Goal: Information Seeking & Learning: Learn about a topic

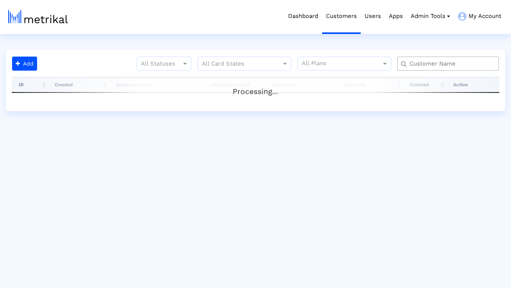
click at [429, 64] on input "text" at bounding box center [450, 64] width 92 height 8
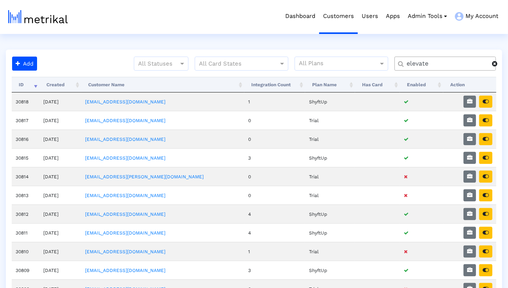
type input "elevate"
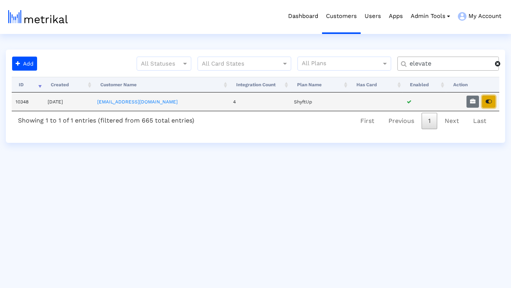
click at [488, 99] on icon "button" at bounding box center [489, 101] width 6 height 5
click at [474, 105] on button "button" at bounding box center [472, 102] width 12 height 12
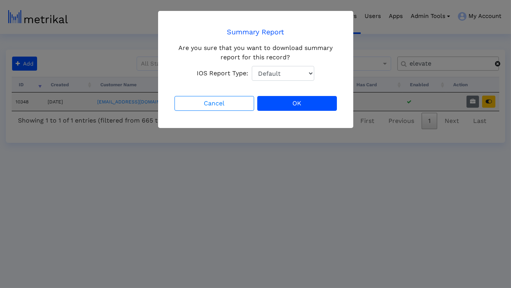
click at [310, 78] on select "Default Total Downloads New Downloads Redownloads" at bounding box center [283, 73] width 62 height 15
select select "1: 1"
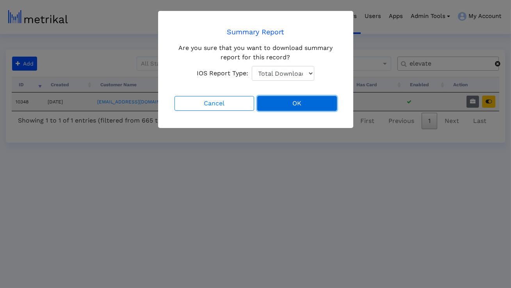
click at [297, 100] on button "OK" at bounding box center [297, 103] width 80 height 15
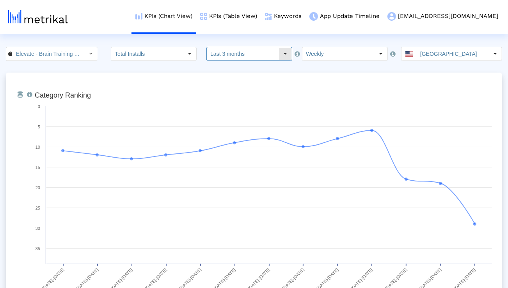
click at [235, 58] on input "Last 3 months" at bounding box center [243, 53] width 72 height 13
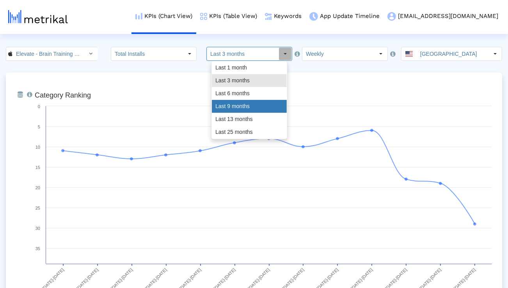
click at [225, 101] on div "Last 9 months" at bounding box center [249, 106] width 75 height 13
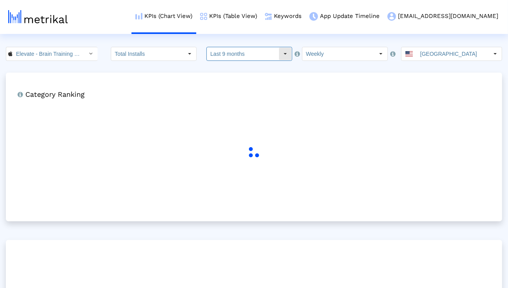
click at [223, 53] on input "Last 9 months" at bounding box center [243, 53] width 72 height 13
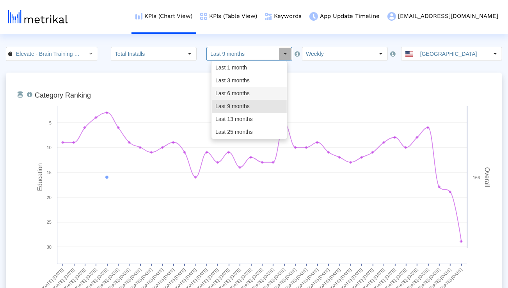
click at [225, 99] on div "Last 6 months" at bounding box center [249, 93] width 75 height 13
type input "Last 6 months"
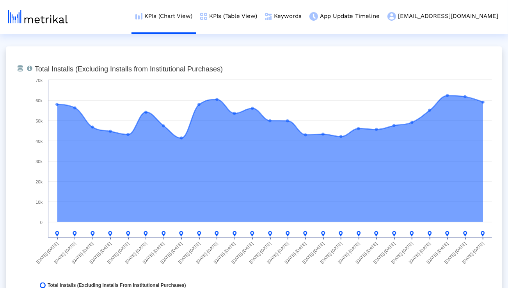
scroll to position [615, 0]
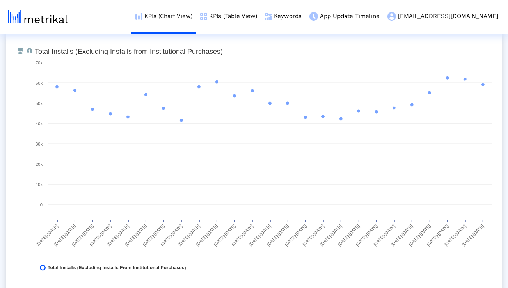
scroll to position [613, 0]
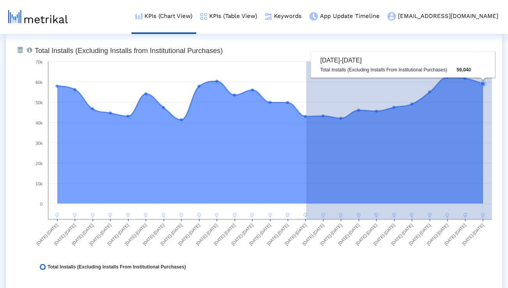
drag, startPoint x: 306, startPoint y: 116, endPoint x: 492, endPoint y: 121, distance: 185.9
click at [492, 121] on icon "Created with Highcharts 8.1.2 Total Installs (Excluding Installs from Instituti…" at bounding box center [263, 161] width 465 height 234
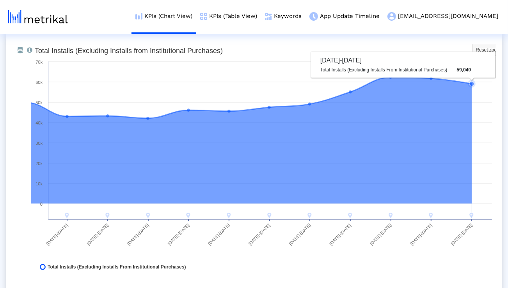
scroll to position [608, 0]
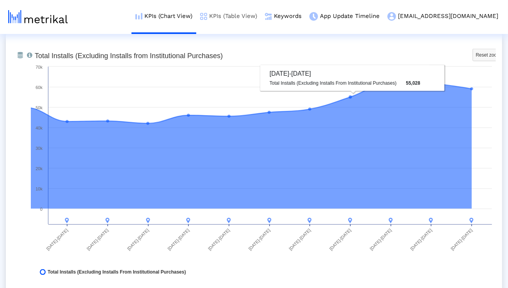
click at [261, 19] on link "KPIs (Table View)" at bounding box center [228, 16] width 65 height 32
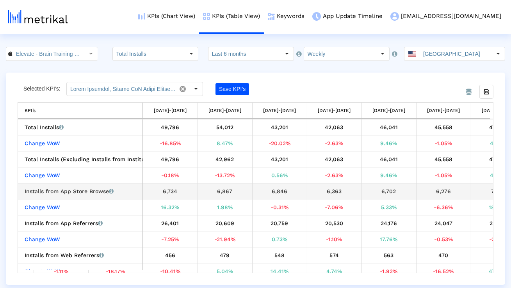
scroll to position [0, 972]
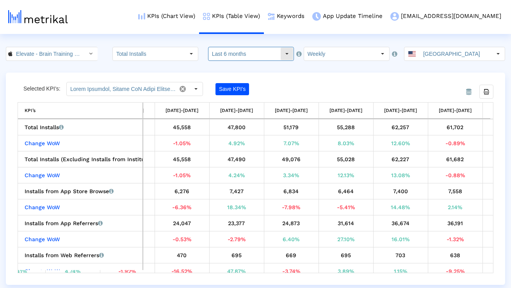
click at [233, 56] on input "Last 6 months" at bounding box center [244, 53] width 72 height 13
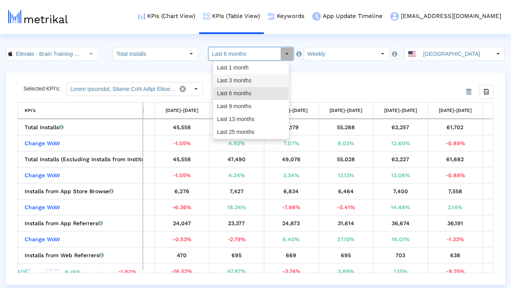
click at [233, 79] on div "Last 3 months" at bounding box center [250, 80] width 75 height 13
type input "Last 3 months"
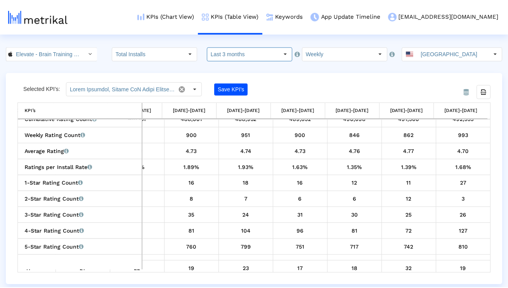
scroll to position [499, 0]
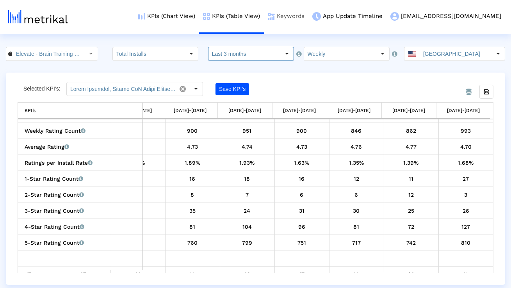
click at [308, 14] on link "Keywords" at bounding box center [286, 16] width 44 height 32
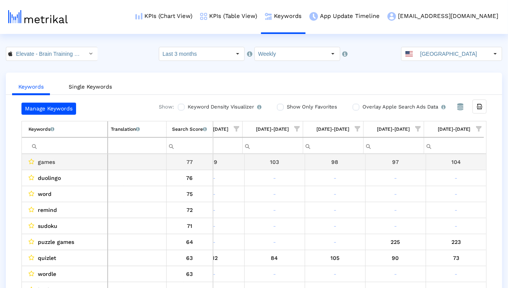
scroll to position [0, 515]
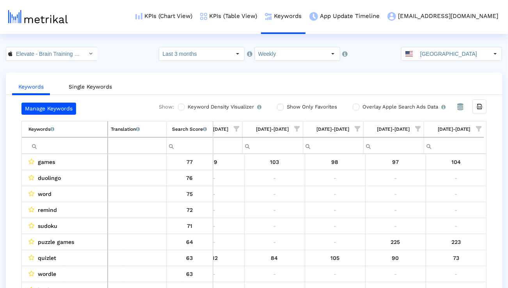
click at [477, 128] on span "Show filter options for column '08/10/25-08/16/25'" at bounding box center [478, 128] width 5 height 5
click at [434, 187] on div "Is One" at bounding box center [441, 184] width 70 height 15
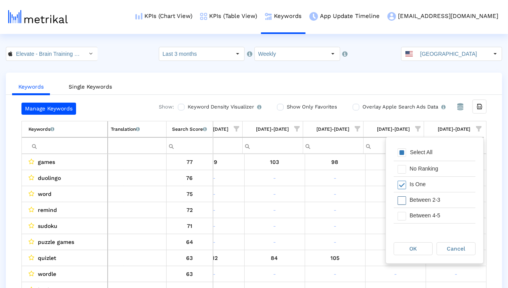
click at [434, 196] on div "Between 2-3" at bounding box center [441, 199] width 70 height 15
click at [433, 212] on div "Between 4-5" at bounding box center [441, 215] width 70 height 15
click at [433, 212] on div "Between 6-10" at bounding box center [441, 216] width 70 height 15
click at [420, 243] on div "OK" at bounding box center [413, 249] width 38 height 12
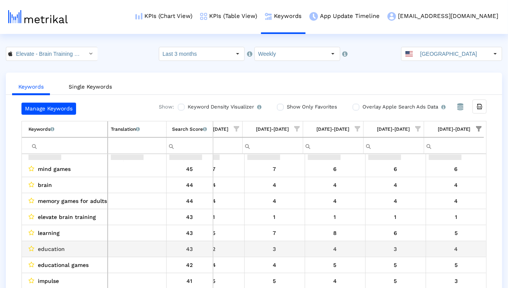
scroll to position [164, 516]
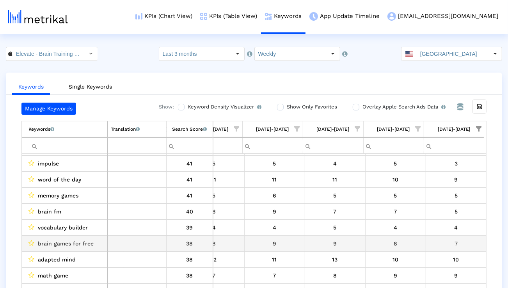
click at [87, 244] on span "brain games for free" at bounding box center [66, 243] width 56 height 10
copy span "brain games for free"
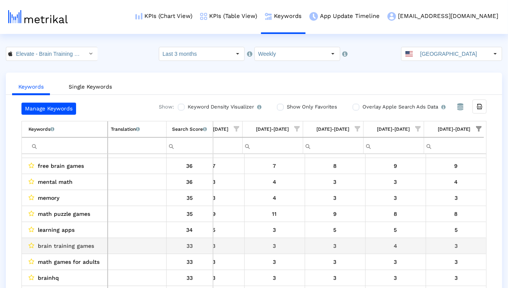
click at [56, 246] on span "brain training games" at bounding box center [66, 246] width 56 height 10
copy span "brain training games"
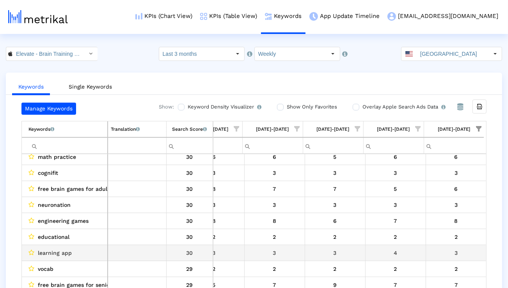
click at [48, 258] on td "learning app" at bounding box center [65, 253] width 86 height 16
copy span "learning app"
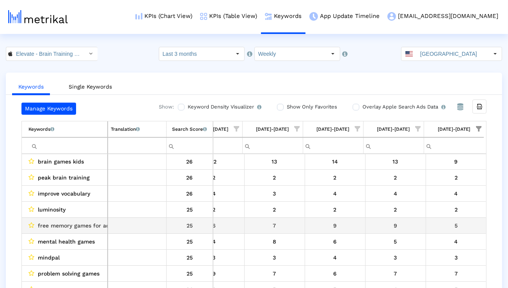
click at [99, 226] on span "free memory games for adults" at bounding box center [79, 226] width 82 height 10
copy span "free memory games for adults"
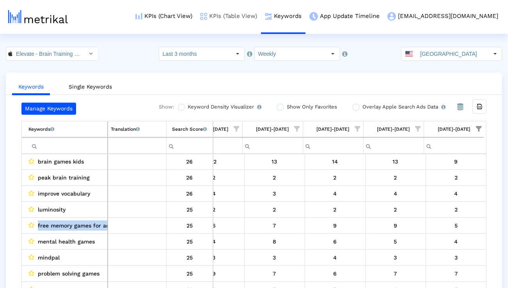
click at [261, 14] on link "KPIs (Table View)" at bounding box center [228, 16] width 65 height 32
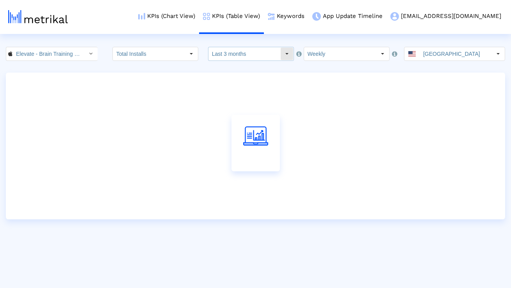
click at [249, 57] on input "Last 3 months" at bounding box center [244, 53] width 72 height 13
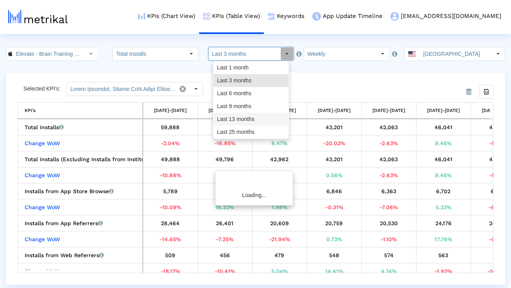
click at [233, 117] on div "Last 13 months" at bounding box center [250, 119] width 75 height 13
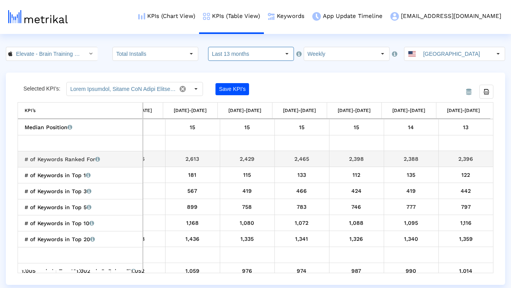
click at [447, 160] on div "2,396" at bounding box center [465, 159] width 49 height 10
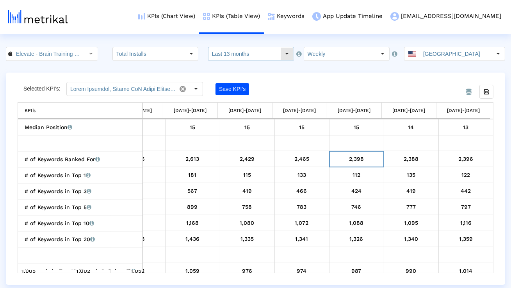
click at [255, 56] on input "Last 13 months" at bounding box center [244, 53] width 72 height 13
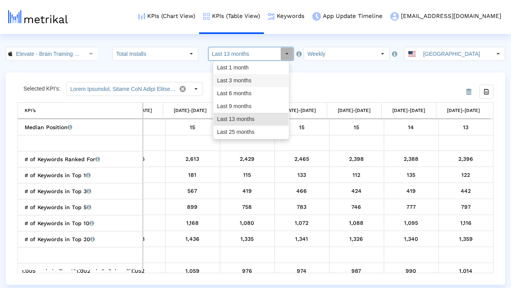
click at [246, 82] on div "Last 3 months" at bounding box center [250, 80] width 75 height 13
type input "Last 3 months"
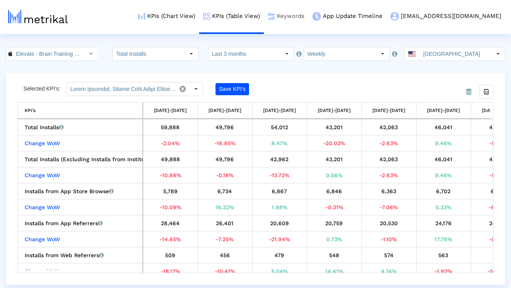
click at [308, 14] on link "Keywords" at bounding box center [286, 16] width 44 height 32
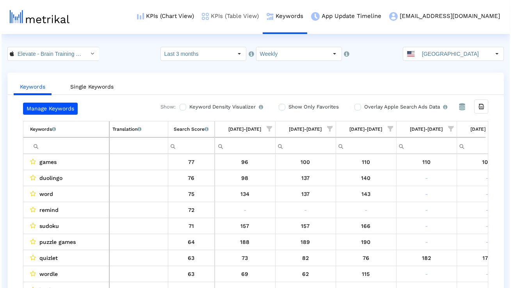
scroll to position [0, 515]
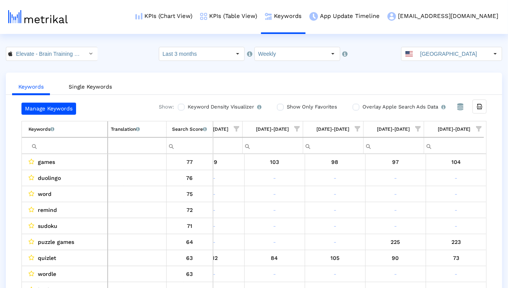
click at [93, 150] on input "Filter cell" at bounding box center [67, 145] width 79 height 13
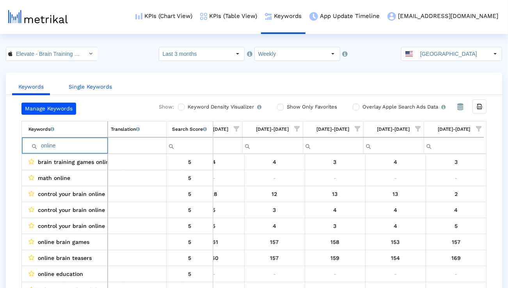
type input "online"
click at [103, 86] on link "Single Keywords" at bounding box center [90, 87] width 56 height 14
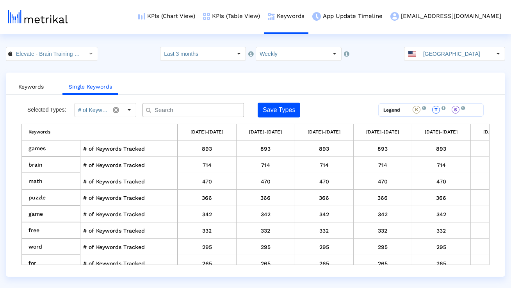
click at [167, 109] on input "text" at bounding box center [195, 110] width 92 height 8
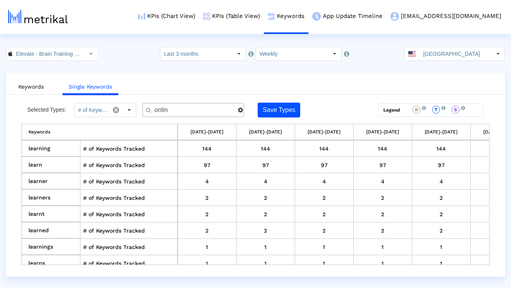
type input "online"
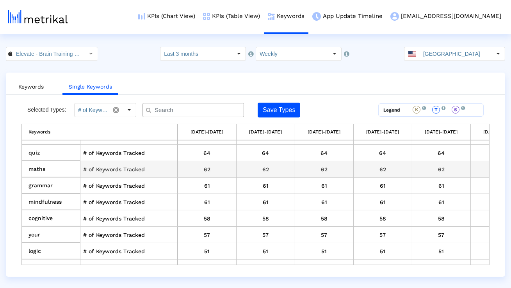
scroll to position [440, 0]
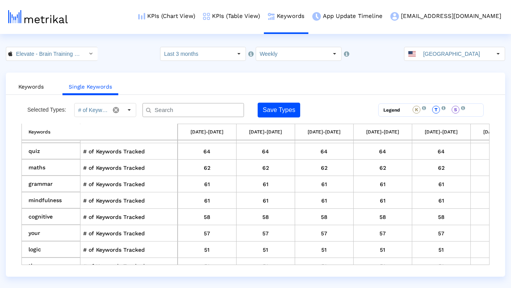
click at [175, 109] on input "text" at bounding box center [195, 110] width 92 height 8
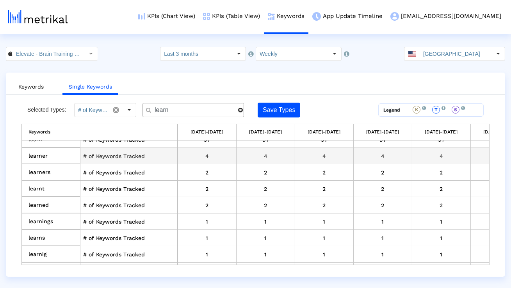
scroll to position [41, 0]
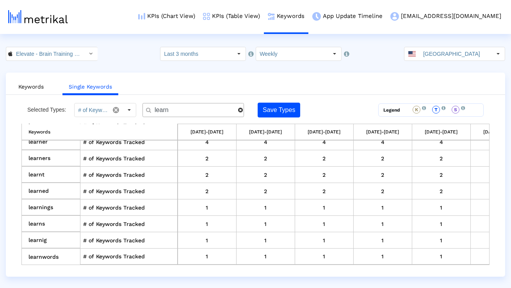
drag, startPoint x: 170, startPoint y: 112, endPoint x: 155, endPoint y: 112, distance: 15.2
click at [157, 112] on input "learn" at bounding box center [193, 110] width 89 height 8
type input "l"
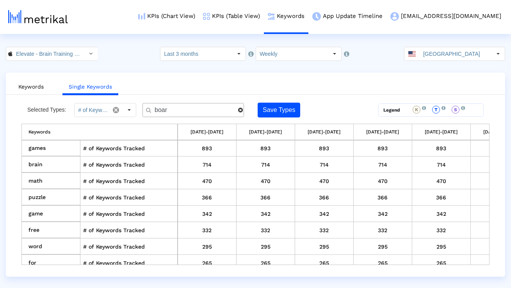
scroll to position [0, 0]
type input "board"
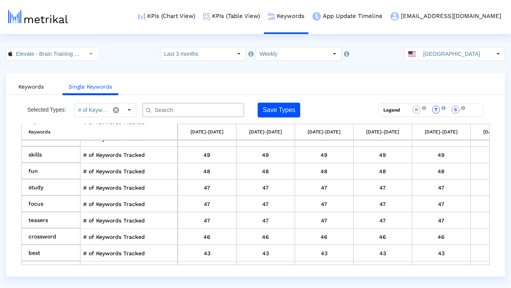
scroll to position [555, 0]
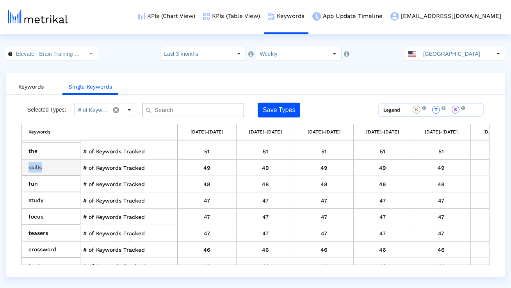
drag, startPoint x: 46, startPoint y: 165, endPoint x: 28, endPoint y: 165, distance: 17.2
click at [28, 165] on td "skills" at bounding box center [51, 168] width 59 height 16
copy td "skills"
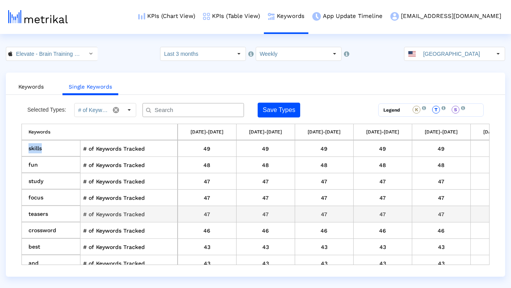
scroll to position [575, 0]
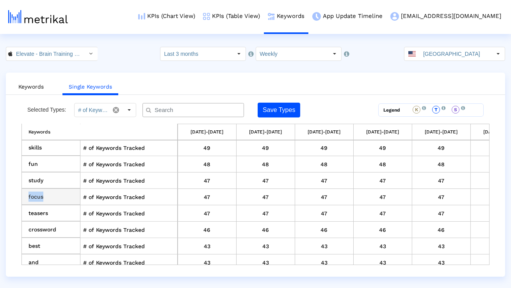
drag, startPoint x: 44, startPoint y: 193, endPoint x: 28, endPoint y: 193, distance: 16.0
click at [28, 193] on td "focus" at bounding box center [51, 197] width 59 height 16
copy td "focus"
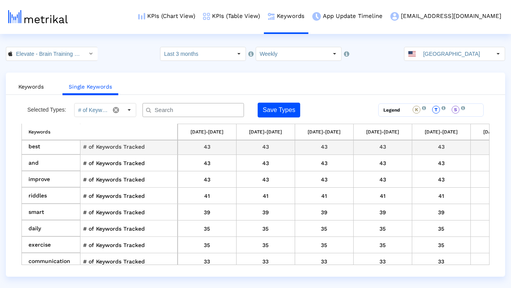
scroll to position [675, 0]
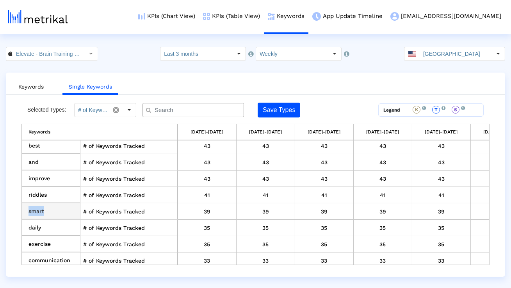
drag, startPoint x: 54, startPoint y: 213, endPoint x: 28, endPoint y: 208, distance: 25.8
click at [28, 208] on td "smart" at bounding box center [51, 211] width 59 height 16
copy td "smart"
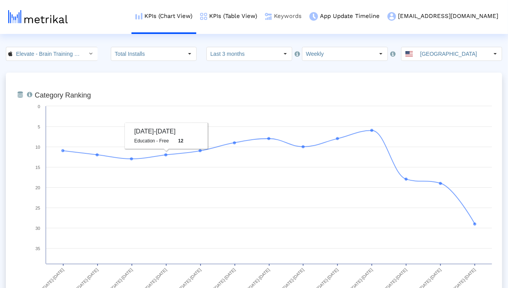
click at [306, 15] on link "Keywords" at bounding box center [283, 16] width 44 height 32
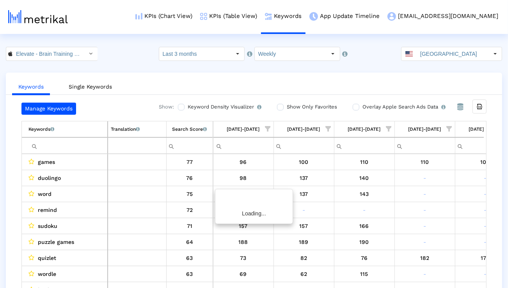
scroll to position [0, 515]
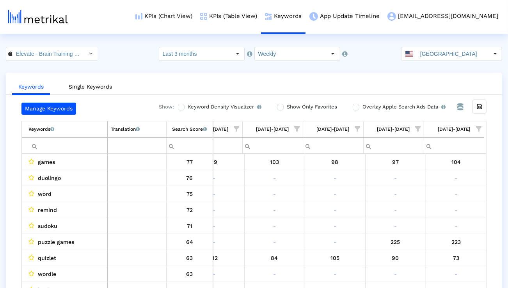
click at [70, 153] on td "Filter cell" at bounding box center [65, 145] width 86 height 16
click at [70, 146] on input "Filter cell" at bounding box center [67, 145] width 79 height 13
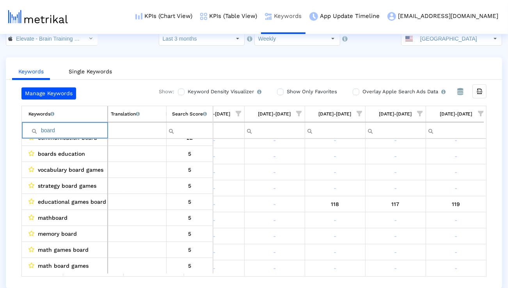
type input "board"
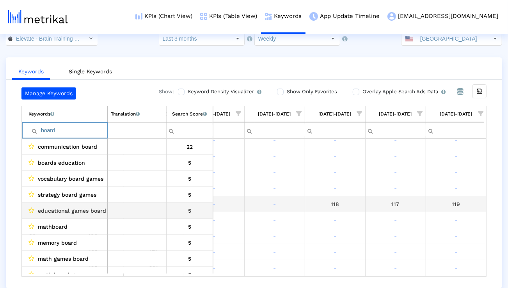
scroll to position [9, 0]
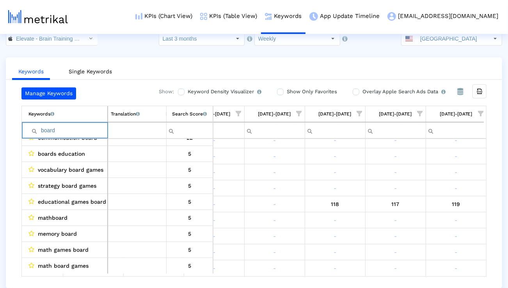
click at [85, 44] on div "Select" at bounding box center [91, 38] width 12 height 12
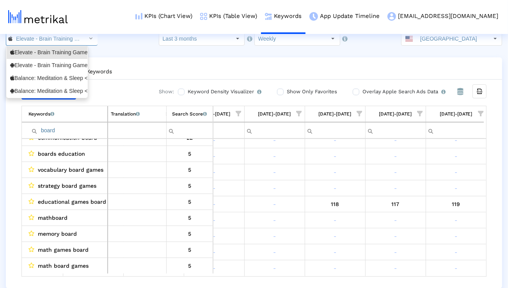
scroll to position [0, 57]
click at [57, 67] on div "Elevate - Brain Training Games <com.wonder>" at bounding box center [47, 65] width 74 height 7
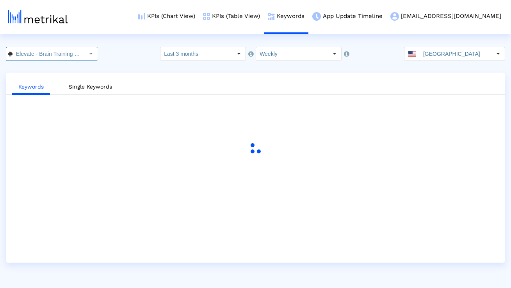
scroll to position [0, 60]
click at [261, 21] on link "KPIs (Table View)" at bounding box center [231, 16] width 65 height 32
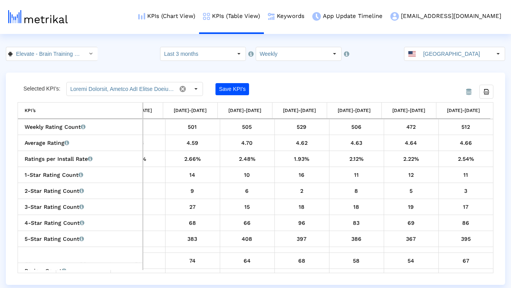
scroll to position [297, 0]
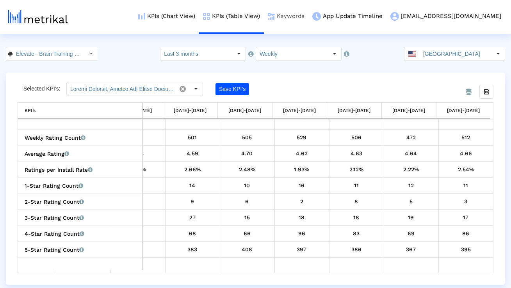
click at [308, 16] on link "Keywords" at bounding box center [286, 16] width 44 height 32
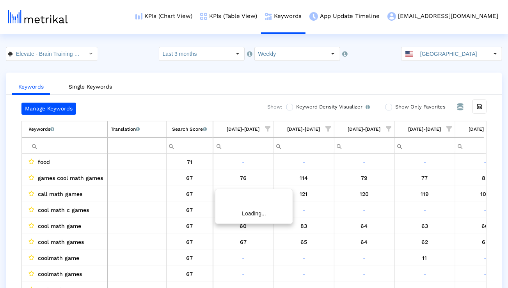
scroll to position [0, 515]
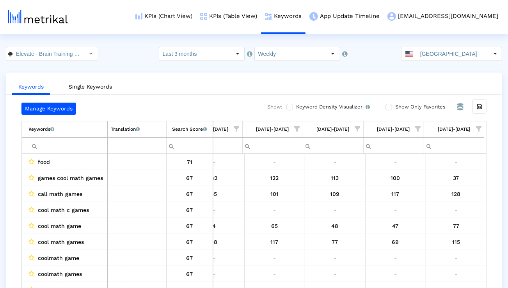
click at [478, 126] on span "Show filter options for column '08/10/25-08/16/25'" at bounding box center [478, 128] width 5 height 5
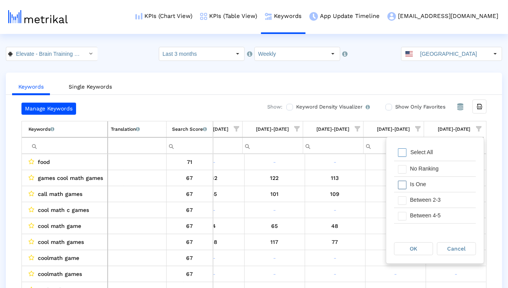
click at [427, 187] on div "Is One" at bounding box center [441, 184] width 70 height 15
click at [427, 198] on div "Between 2-3" at bounding box center [441, 199] width 70 height 15
click at [427, 209] on div "Between 4-5" at bounding box center [441, 215] width 70 height 15
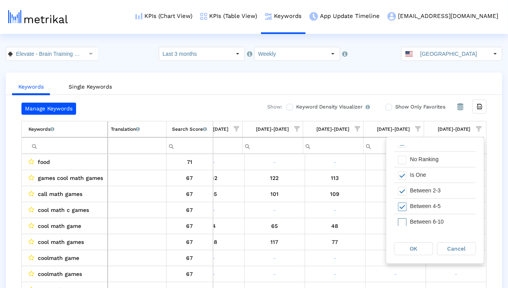
click at [424, 226] on div "Between 6-10" at bounding box center [441, 221] width 70 height 15
click at [416, 241] on div "OK Cancel" at bounding box center [435, 249] width 98 height 30
click at [416, 243] on div "OK" at bounding box center [414, 249] width 38 height 12
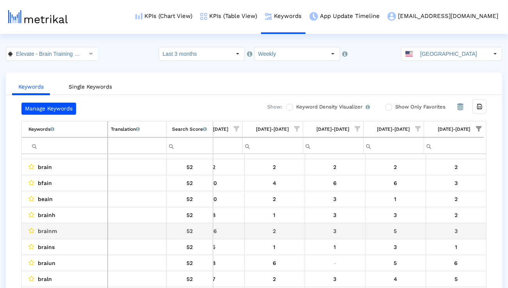
scroll to position [55, 0]
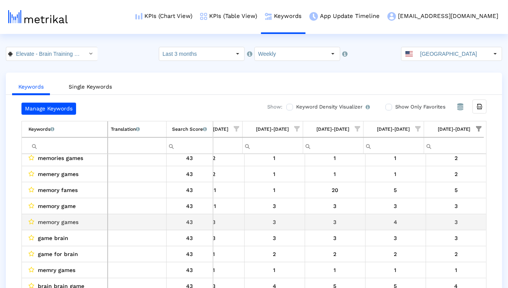
click at [71, 224] on span "memory games" at bounding box center [58, 222] width 41 height 10
copy span "memory games"
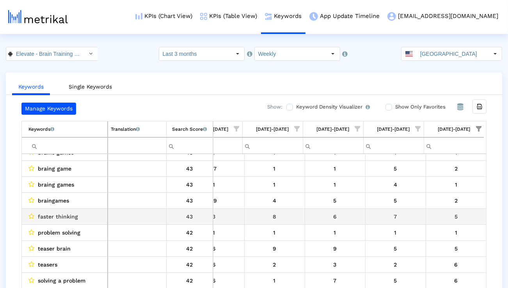
click at [68, 217] on span "faster thinking" at bounding box center [58, 217] width 40 height 10
copy span "faster thinking"
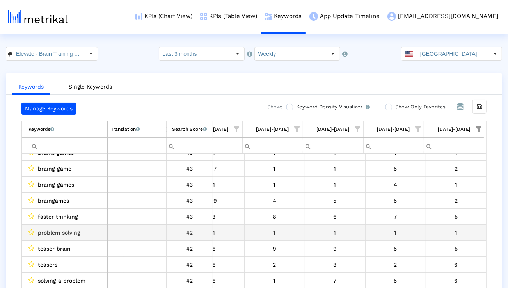
click at [69, 229] on span "problem solving" at bounding box center [59, 233] width 43 height 10
copy span "problem solving"
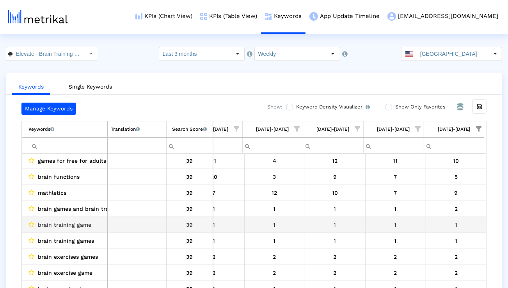
click at [73, 228] on span "brain training game" at bounding box center [64, 225] width 53 height 10
copy span "brain training game"
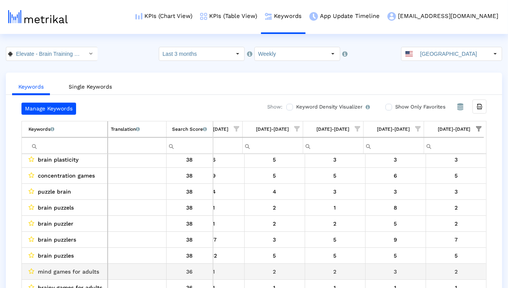
click at [79, 270] on span "mind games for adults" at bounding box center [68, 272] width 61 height 10
copy span "mind games for adults"
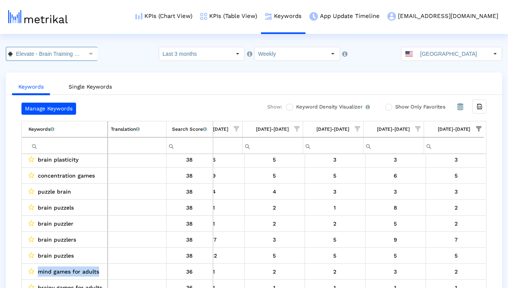
click at [72, 50] on input "Elevate - Brain Training Games < com.wonder >" at bounding box center [47, 53] width 70 height 13
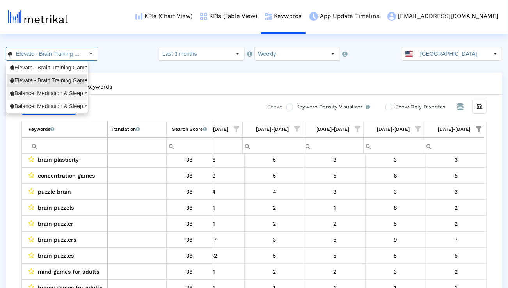
click at [50, 93] on div "Balance: Meditation & Sleep <1361356590>" at bounding box center [47, 93] width 74 height 7
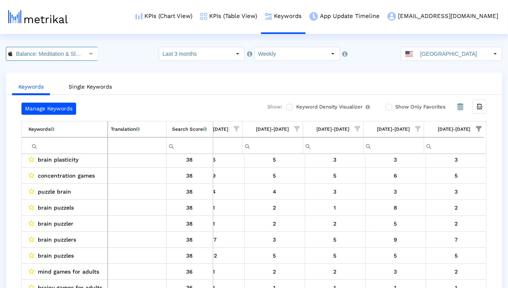
scroll to position [0, 53]
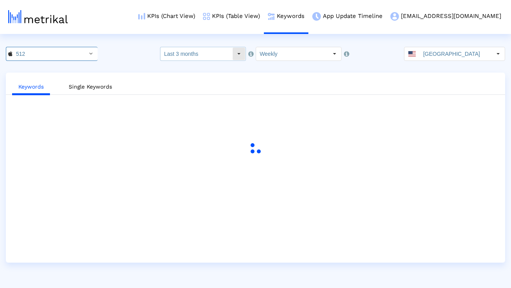
click at [202, 55] on input "Last 3 months" at bounding box center [196, 53] width 72 height 13
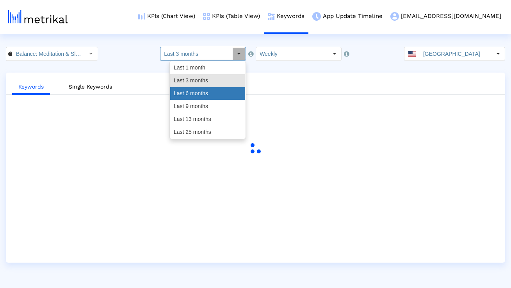
click at [190, 93] on div "Last 6 months" at bounding box center [207, 93] width 75 height 13
type input "Last 6 months"
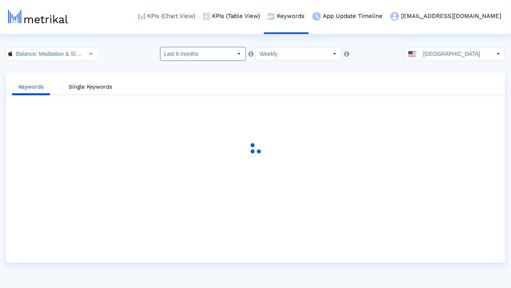
click at [192, 18] on link "KPIs (Chart View)" at bounding box center [166, 16] width 65 height 32
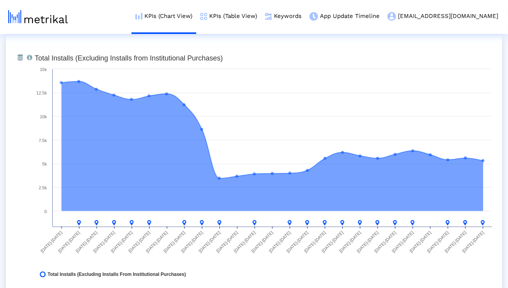
scroll to position [612, 0]
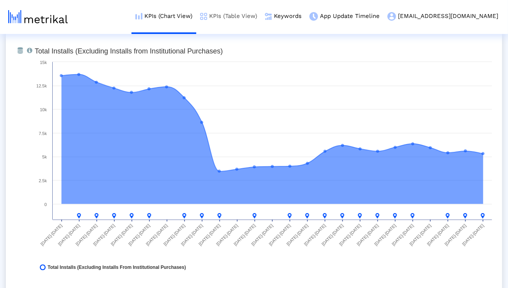
click at [207, 14] on img at bounding box center [203, 16] width 7 height 7
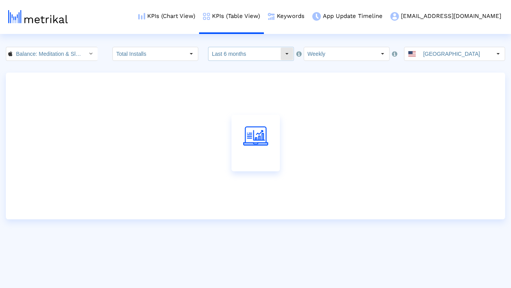
click at [235, 49] on input "Last 6 months" at bounding box center [244, 53] width 72 height 13
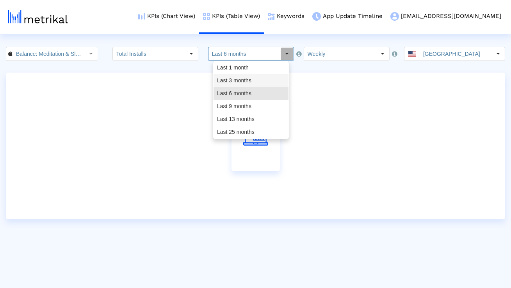
click at [235, 83] on div "Last 3 months" at bounding box center [250, 80] width 75 height 13
type input "Last 3 months"
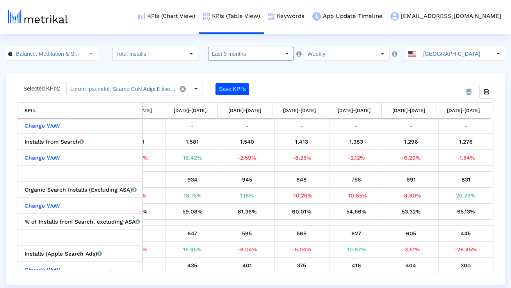
scroll to position [225, 0]
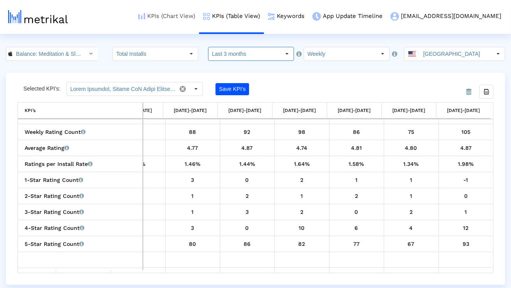
click at [199, 15] on link "KPIs (Chart View)" at bounding box center [166, 16] width 65 height 32
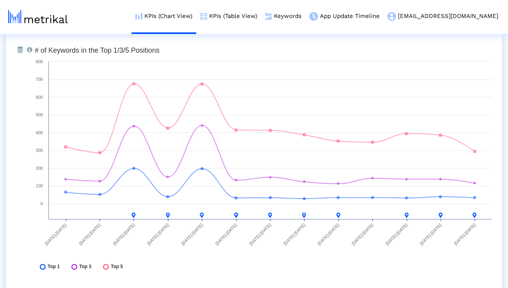
scroll to position [2880, 0]
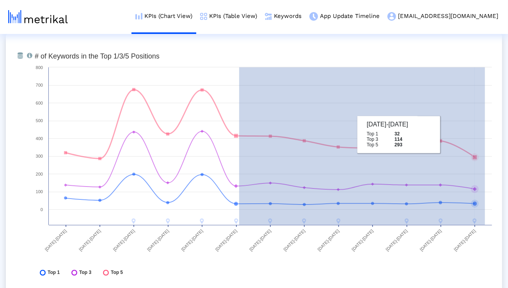
drag, startPoint x: 239, startPoint y: 134, endPoint x: 490, endPoint y: 136, distance: 250.6
click at [490, 136] on icon "Created with Highcharts 8.1.2 # of Keywords in the Top 1/3/5 Positions 05/18/25…" at bounding box center [263, 166] width 465 height 234
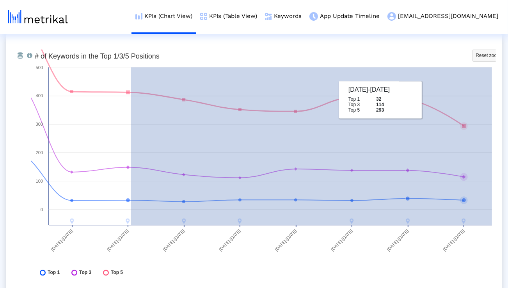
drag, startPoint x: 131, startPoint y: 96, endPoint x: 511, endPoint y: 109, distance: 380.0
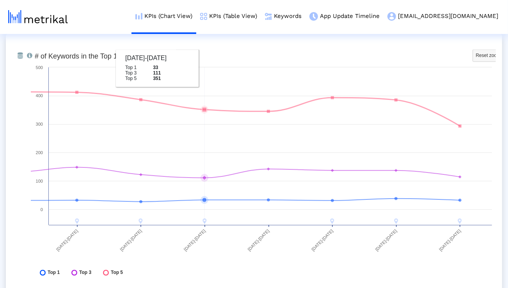
scroll to position [2887, 0]
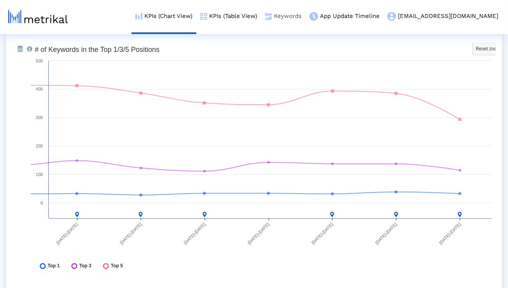
click at [306, 20] on link "Keywords" at bounding box center [283, 16] width 44 height 32
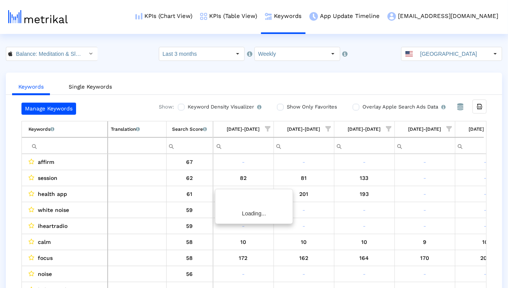
scroll to position [0, 515]
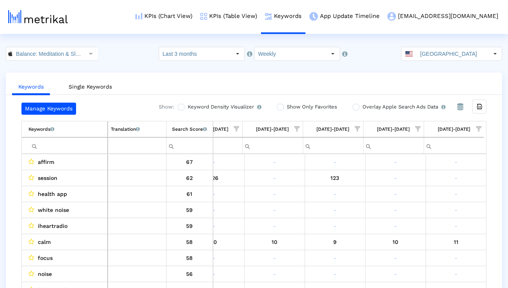
click at [480, 126] on span "Show filter options for column '08/10/25-08/16/25'" at bounding box center [478, 128] width 5 height 5
click at [444, 184] on div "Is One" at bounding box center [441, 184] width 70 height 15
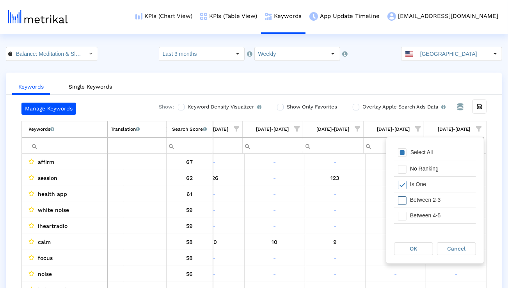
click at [443, 197] on div "Between 2-3" at bounding box center [441, 199] width 70 height 15
click at [442, 215] on div "Between 4-5" at bounding box center [441, 215] width 70 height 15
click at [442, 215] on div "Between 6-10" at bounding box center [441, 215] width 70 height 15
click at [417, 247] on span "OK" at bounding box center [413, 249] width 7 height 6
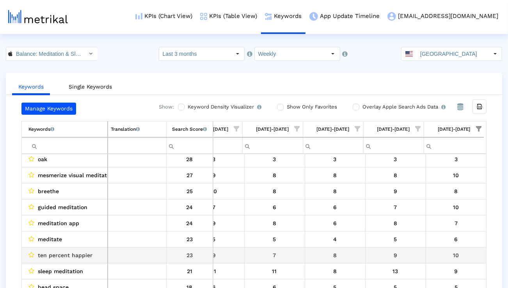
scroll to position [120, 0]
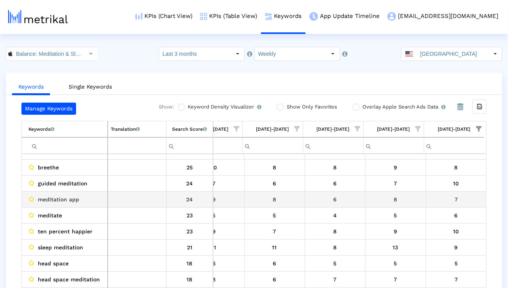
click at [75, 199] on span "meditation app" at bounding box center [58, 199] width 41 height 10
copy span "meditation app"
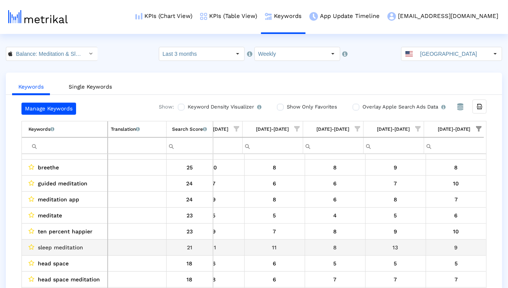
click at [73, 247] on span "sleep meditation" at bounding box center [60, 247] width 45 height 10
copy span "sleep meditation"
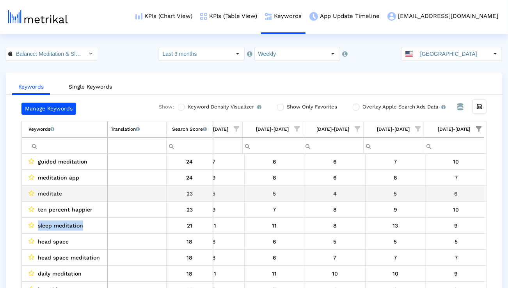
scroll to position [166, 0]
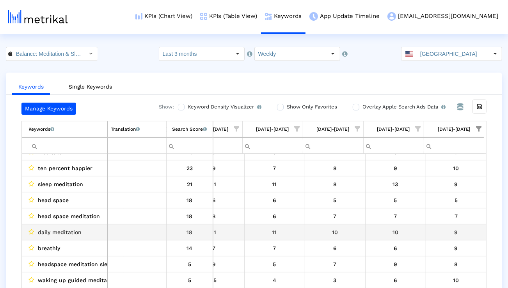
click at [71, 227] on span "daily meditation" at bounding box center [60, 232] width 44 height 10
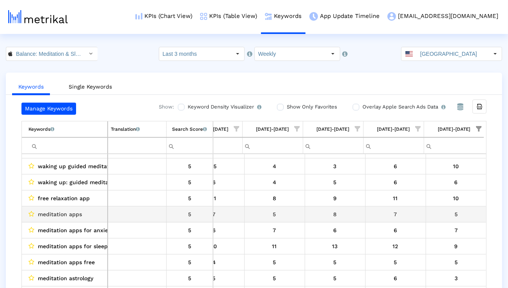
scroll to position [316, 0]
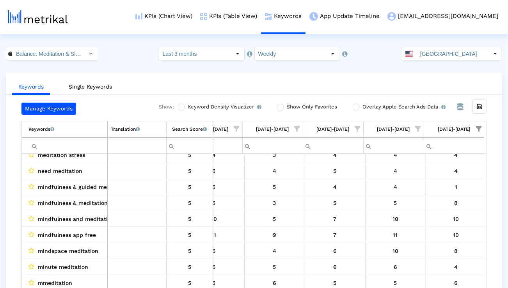
click at [478, 128] on span "Show filter options for column '08/10/25-08/16/25'" at bounding box center [478, 128] width 5 height 5
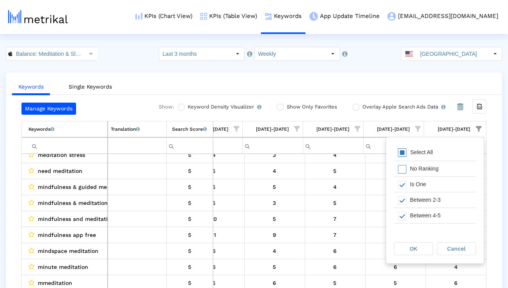
click at [419, 153] on div "Select All" at bounding box center [422, 152] width 30 height 7
click at [414, 251] on span "OK" at bounding box center [413, 249] width 7 height 6
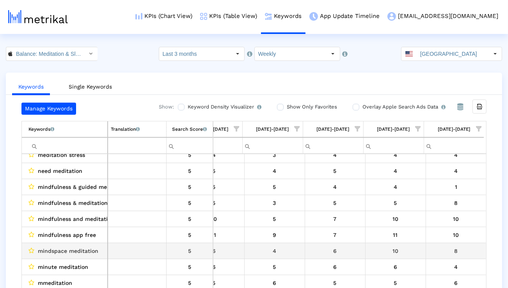
scroll to position [0, 515]
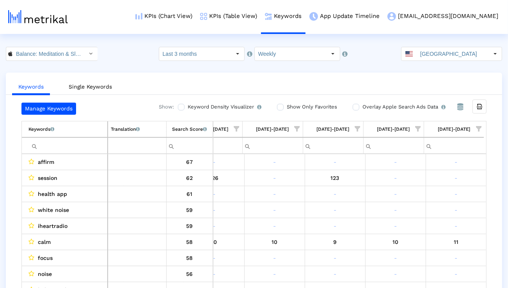
click at [94, 145] on input "Filter cell" at bounding box center [67, 145] width 79 height 13
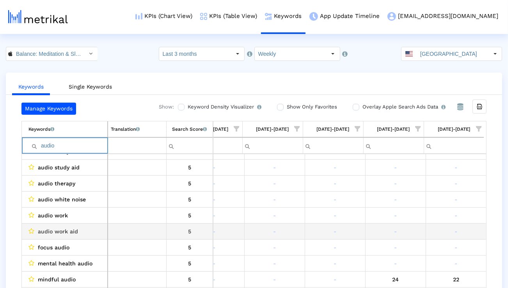
scroll to position [401, 0]
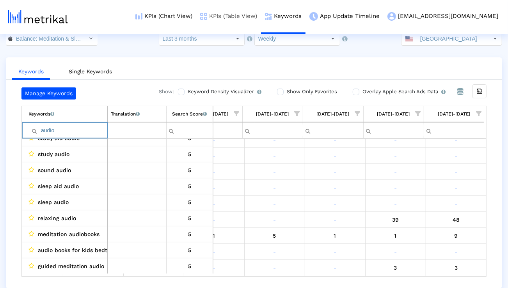
type input "audio"
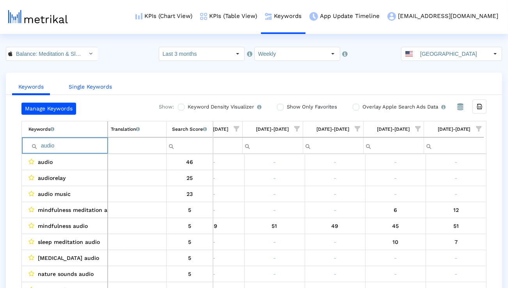
click at [100, 87] on link "Single Keywords" at bounding box center [90, 87] width 56 height 14
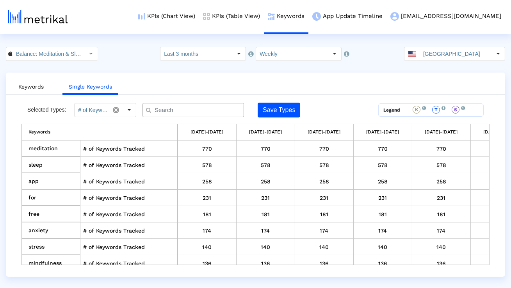
click at [164, 117] on div "Selected Types: # of Keywords Tracked Save Types Legend K This keyword was used…" at bounding box center [255, 184] width 468 height 162
click at [164, 113] on input "text" at bounding box center [195, 110] width 92 height 8
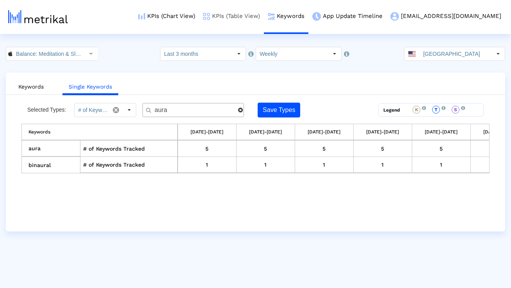
type input "aur"
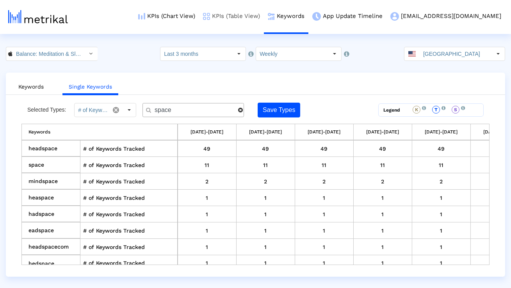
type input "space"
click at [28, 86] on link "Keywords" at bounding box center [31, 87] width 38 height 14
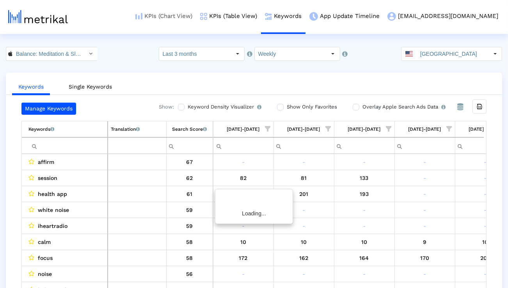
scroll to position [0, 515]
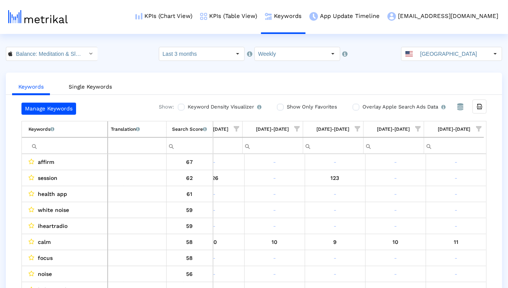
click at [96, 142] on input "Filter cell" at bounding box center [67, 145] width 79 height 13
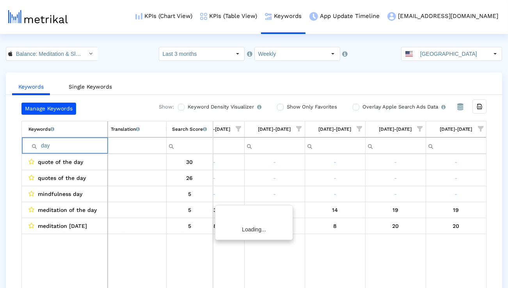
scroll to position [0, 513]
paste input "soothing"
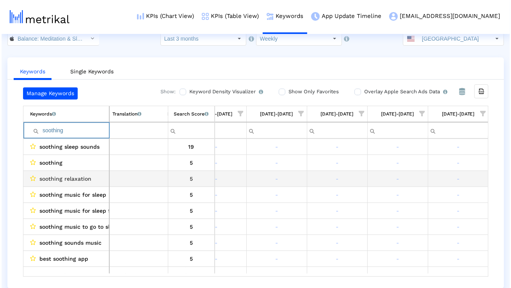
scroll to position [0, 0]
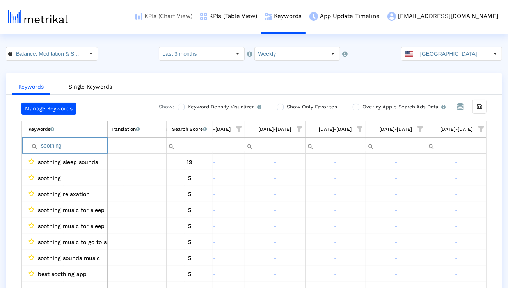
type input "soothing"
click at [111, 87] on link "Single Keywords" at bounding box center [90, 87] width 56 height 14
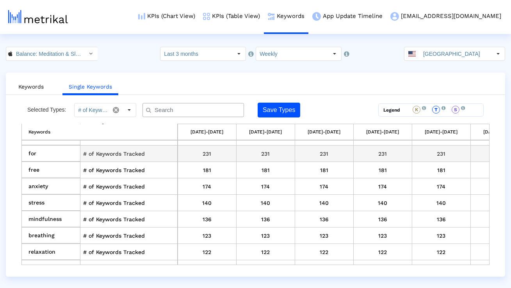
scroll to position [48, 0]
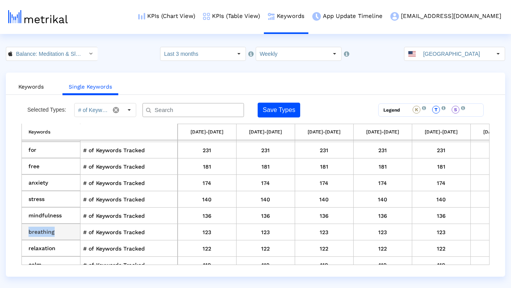
drag, startPoint x: 59, startPoint y: 234, endPoint x: 28, endPoint y: 233, distance: 30.1
click at [28, 233] on td "breathing" at bounding box center [51, 232] width 59 height 16
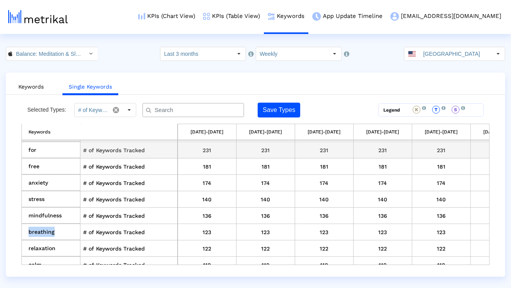
copy td "breathing"
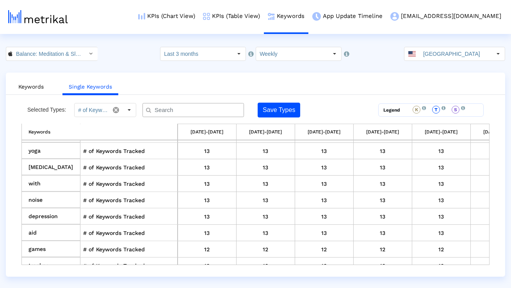
scroll to position [1022, 0]
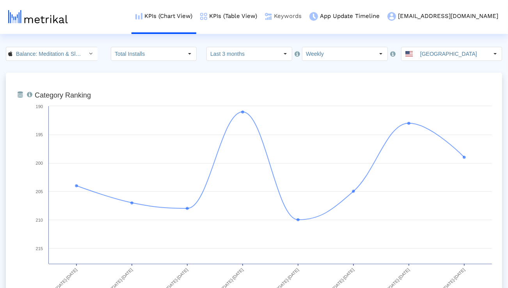
click at [306, 20] on link "Keywords" at bounding box center [283, 16] width 44 height 32
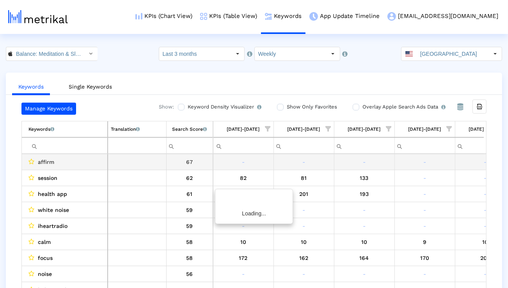
scroll to position [0, 515]
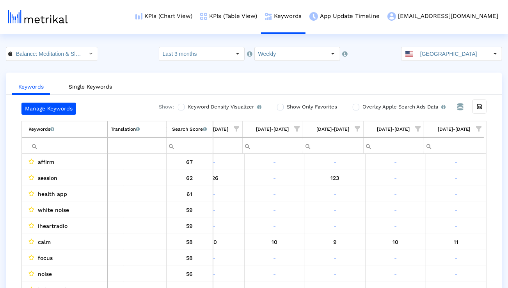
click at [63, 145] on input "Filter cell" at bounding box center [67, 145] width 79 height 13
paste input "breathing"
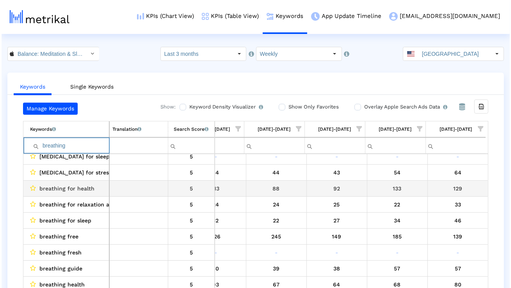
scroll to position [1114, 0]
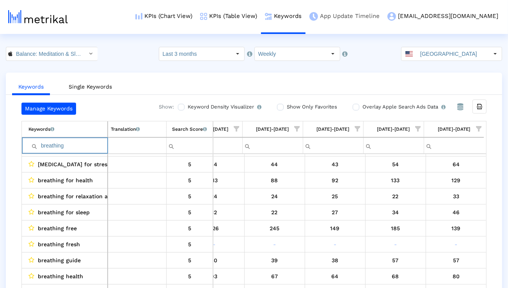
type input "breathing"
click at [57, 60] on input "Balance: Meditation & Sleep < 1361356590 >" at bounding box center [47, 53] width 70 height 13
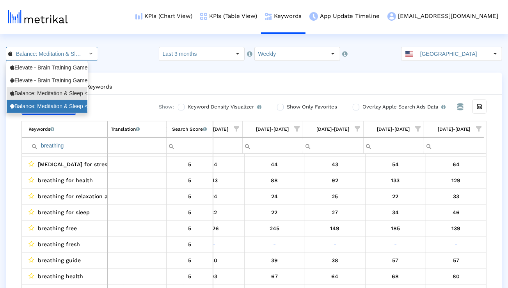
click at [44, 105] on div "Balance: Meditation & Sleep <com.elevatelabs.geonosis>" at bounding box center [47, 106] width 74 height 7
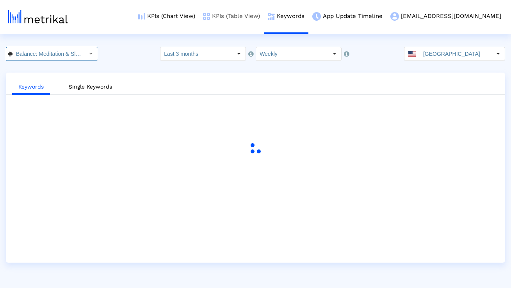
scroll to position [0, 86]
click at [199, 19] on link "KPIs (Chart View)" at bounding box center [166, 16] width 65 height 32
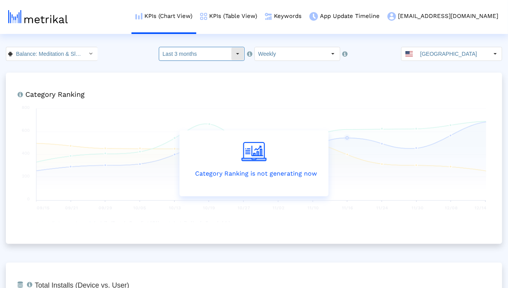
click at [209, 57] on input "Last 3 months" at bounding box center [195, 53] width 72 height 13
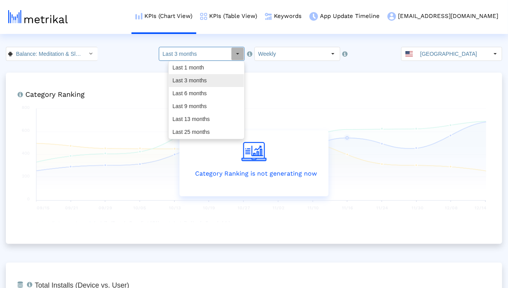
click at [200, 87] on div "Last 6 months" at bounding box center [206, 93] width 75 height 13
type input "Last 6 months"
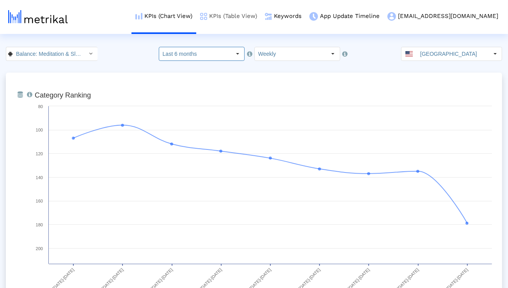
click at [261, 16] on link "KPIs (Table View)" at bounding box center [228, 16] width 65 height 32
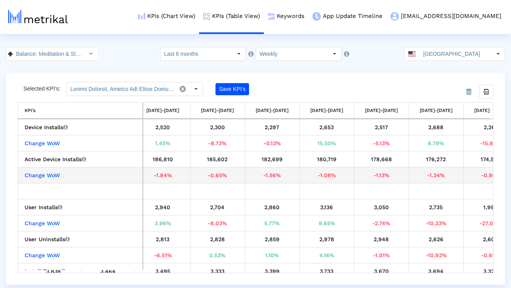
scroll to position [0, 1018]
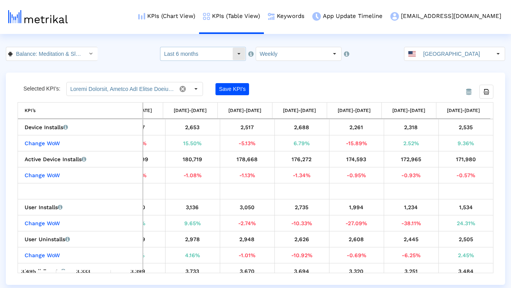
click at [217, 50] on input "Last 6 months" at bounding box center [196, 53] width 72 height 13
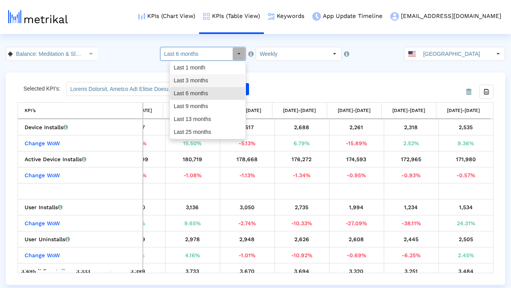
click at [208, 81] on div "Last 3 months" at bounding box center [207, 80] width 75 height 13
type input "Last 3 months"
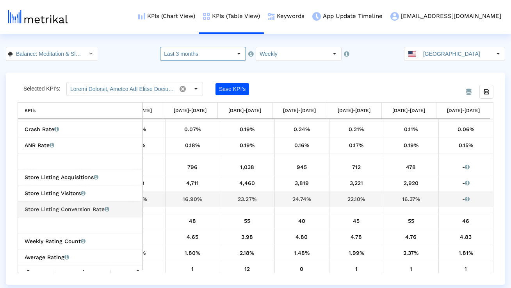
scroll to position [224, 0]
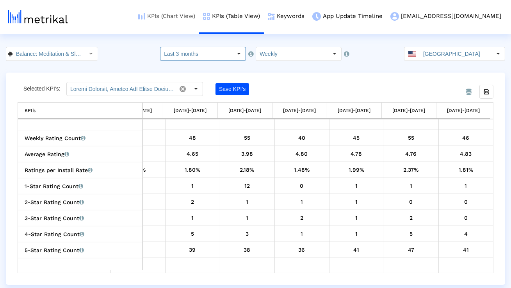
click at [199, 11] on link "KPIs (Chart View)" at bounding box center [166, 16] width 65 height 32
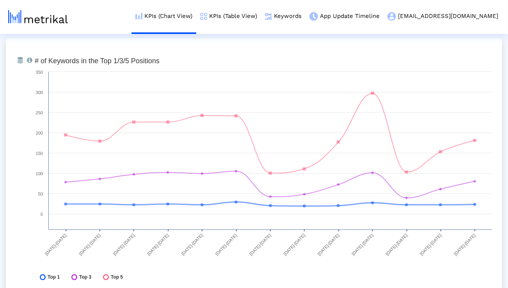
scroll to position [2219, 0]
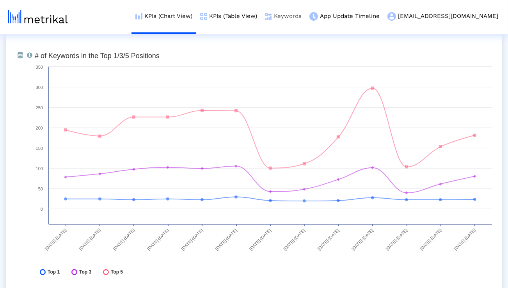
click at [306, 21] on link "Keywords" at bounding box center [283, 16] width 44 height 32
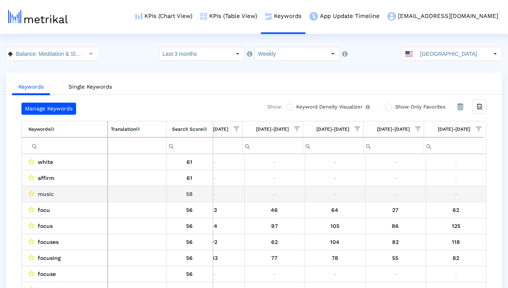
scroll to position [0, 515]
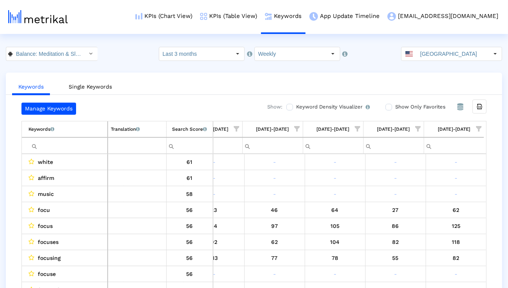
click at [479, 126] on span "Show filter options for column '08/10/25-08/16/25'" at bounding box center [478, 128] width 5 height 5
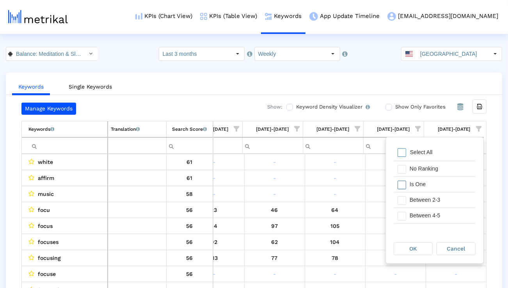
click at [443, 183] on div "Is One" at bounding box center [441, 184] width 70 height 15
click at [442, 201] on div "Between 2-3" at bounding box center [441, 199] width 70 height 15
click at [442, 211] on div "Between 4-5" at bounding box center [441, 215] width 70 height 15
click at [442, 212] on div "Between 6-10" at bounding box center [441, 219] width 70 height 15
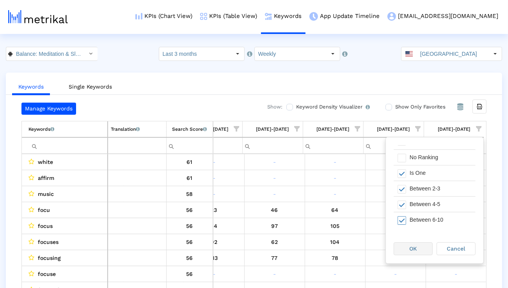
click at [425, 249] on div "OK" at bounding box center [413, 249] width 38 height 12
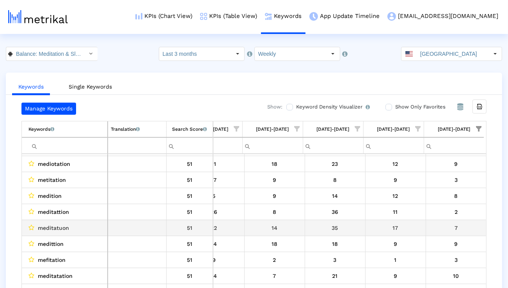
scroll to position [158, 515]
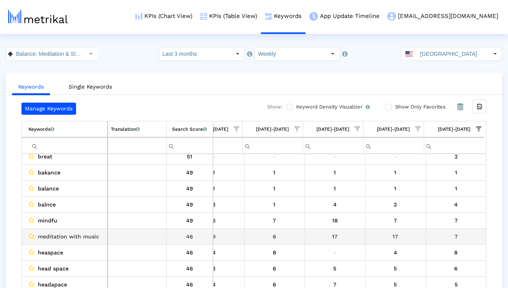
click at [69, 233] on span "meditation with music" at bounding box center [68, 236] width 61 height 10
copy span "meditation with music"
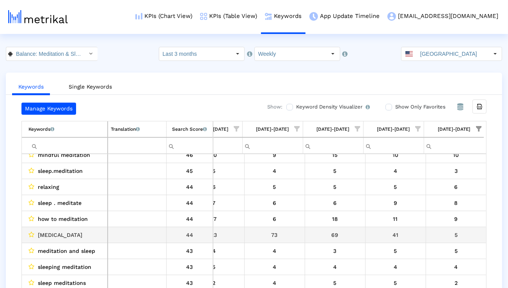
click at [82, 234] on span "stress management" at bounding box center [60, 235] width 44 height 10
copy span "stress management"
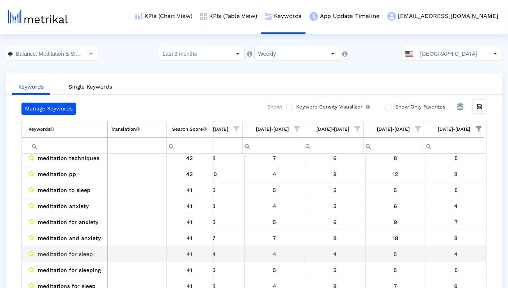
click at [78, 251] on span "meditation for sleep" at bounding box center [65, 254] width 55 height 10
copy span "meditation for sleep"
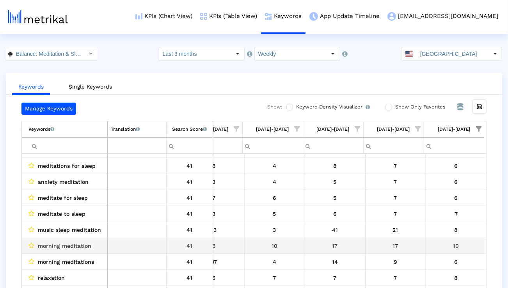
click at [85, 248] on span "morning meditation" at bounding box center [64, 246] width 53 height 10
copy span "morning meditation"
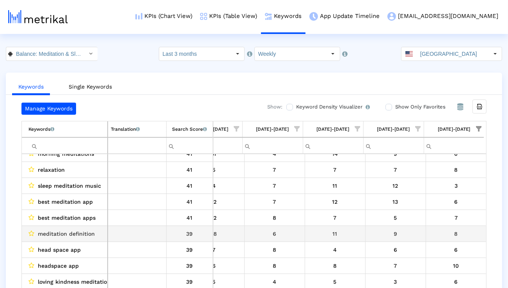
scroll to position [1212, 0]
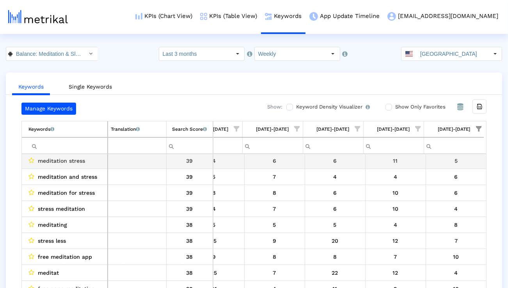
click at [80, 148] on input "Filter cell" at bounding box center [67, 145] width 79 height 13
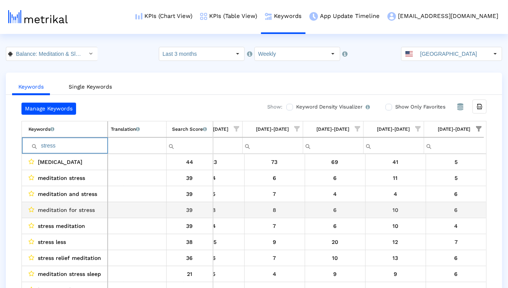
type input "stress"
click at [70, 210] on span "meditation for stress" at bounding box center [66, 210] width 57 height 10
copy span "meditation for stress"
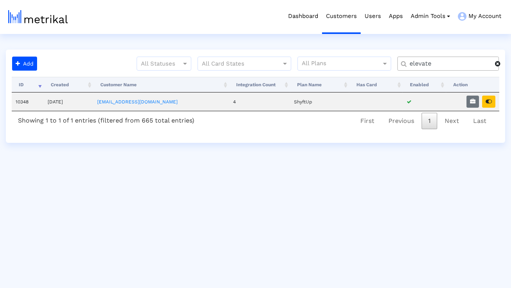
click at [464, 61] on input "elevate" at bounding box center [449, 64] width 91 height 8
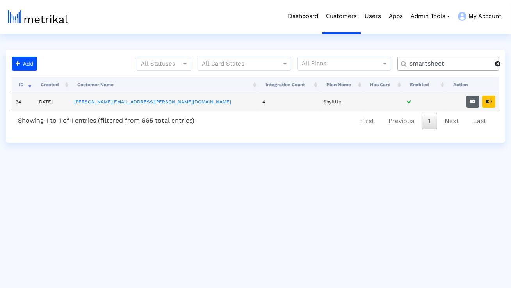
type input "smartsheet"
click at [475, 103] on icon "button" at bounding box center [472, 101] width 5 height 5
select select "1: 1"
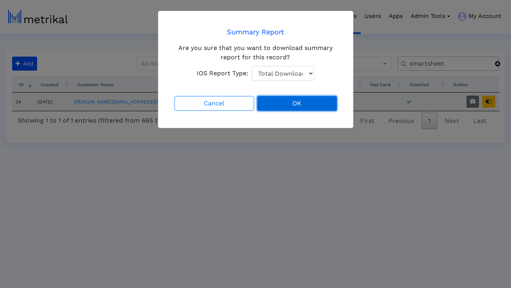
click at [292, 101] on button "OK" at bounding box center [297, 103] width 80 height 15
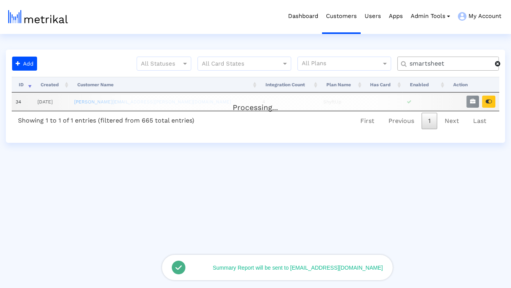
click at [487, 102] on div "Processing... ID Created Customer Name Integration Count Plan Name Has Card Ena…" at bounding box center [255, 104] width 487 height 54
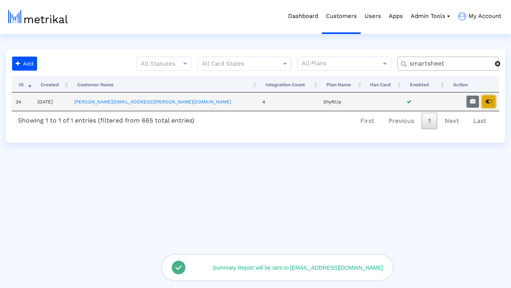
click at [488, 101] on icon "button" at bounding box center [489, 101] width 6 height 5
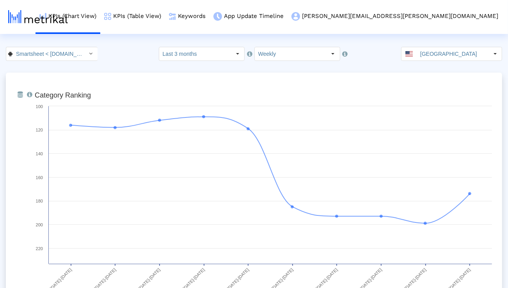
click at [89, 56] on div "Smartsheet < [DOMAIN_NAME] > Select how far back from [DATE] you would like to …" at bounding box center [254, 54] width 508 height 14
click at [89, 56] on icon "Select" at bounding box center [91, 53] width 4 height 5
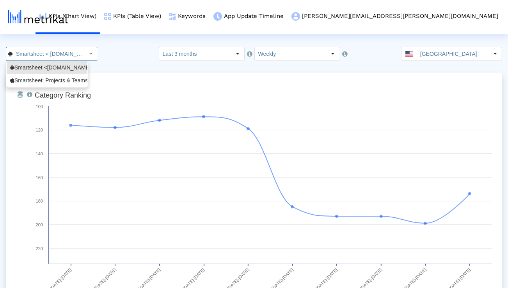
scroll to position [0, 42]
click at [66, 73] on div "Smartsheet <[DOMAIN_NAME]>" at bounding box center [47, 67] width 81 height 13
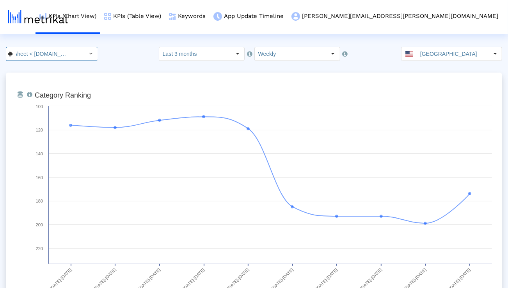
click at [64, 59] on input "Smartsheet < [DOMAIN_NAME] >" at bounding box center [47, 53] width 70 height 13
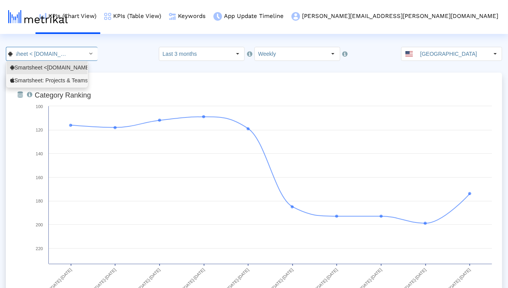
click at [60, 82] on div "Smartsheet: Projects & Teams <568421135>" at bounding box center [47, 80] width 74 height 7
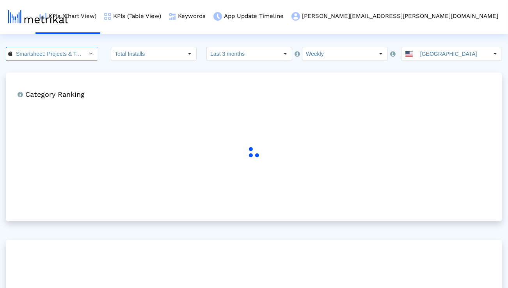
scroll to position [0, 55]
click at [231, 50] on input "Last 3 months" at bounding box center [243, 53] width 72 height 13
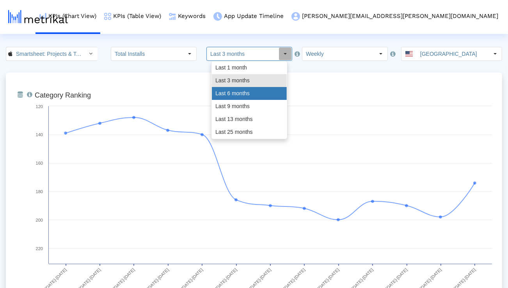
click at [228, 89] on div "Last 6 months" at bounding box center [249, 93] width 75 height 13
type input "Last 6 months"
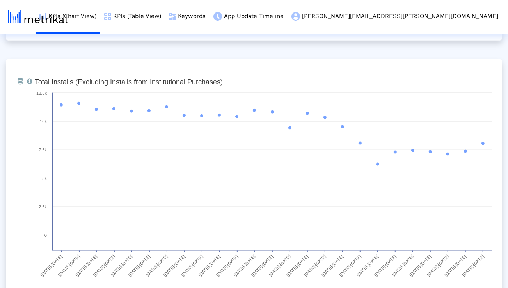
scroll to position [611, 0]
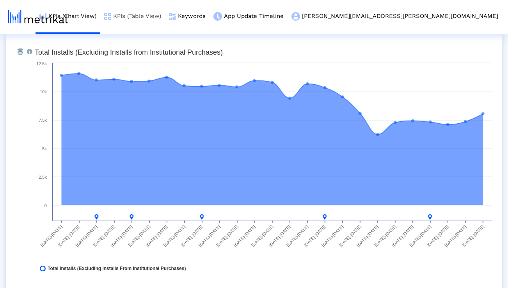
click at [165, 18] on link "KPIs (Table View)" at bounding box center [132, 16] width 65 height 32
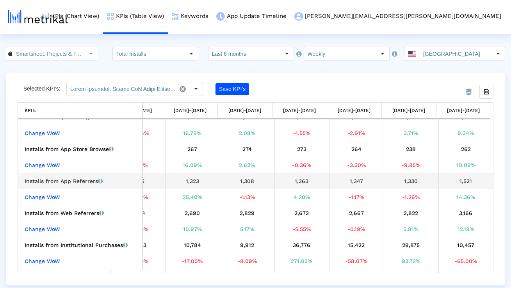
scroll to position [50, 0]
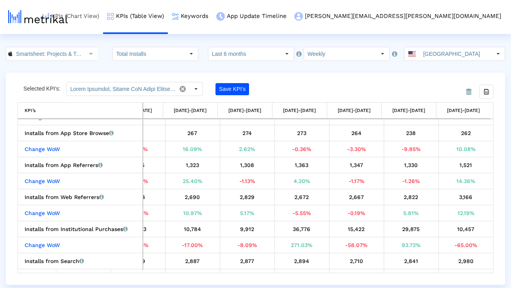
click at [103, 13] on link "KPIs (Chart View)" at bounding box center [70, 16] width 65 height 32
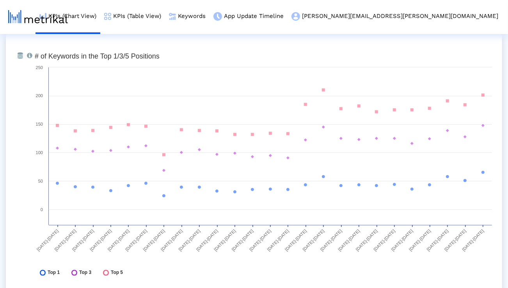
scroll to position [2787, 0]
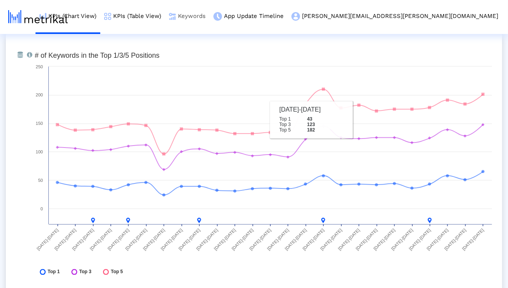
click at [210, 14] on link "Keywords" at bounding box center [187, 16] width 44 height 32
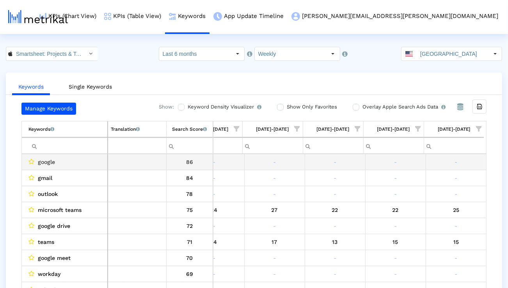
scroll to position [0, 1241]
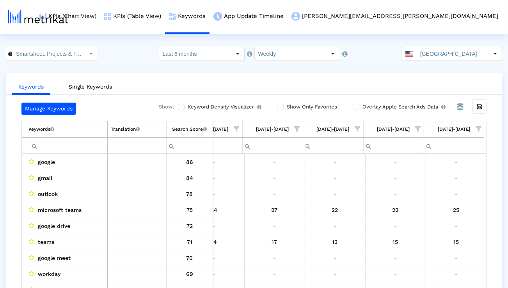
click at [477, 126] on span "Show filter options for column '08/10/25-08/16/25'" at bounding box center [478, 128] width 5 height 5
click at [430, 183] on div "Is One" at bounding box center [441, 184] width 70 height 15
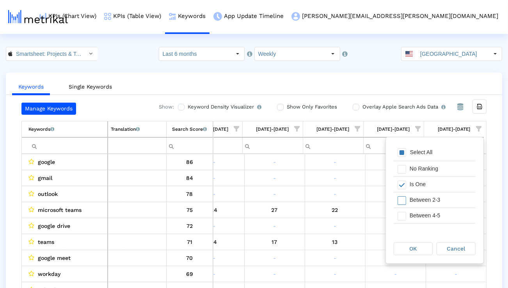
click at [429, 198] on div "Between 2-3" at bounding box center [441, 199] width 70 height 15
click at [429, 210] on div "Between 4-5" at bounding box center [441, 215] width 70 height 15
click at [428, 215] on div "Between 6-10" at bounding box center [441, 220] width 70 height 15
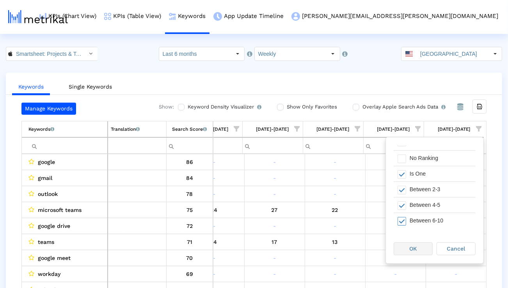
click at [416, 248] on span "OK" at bounding box center [413, 249] width 7 height 6
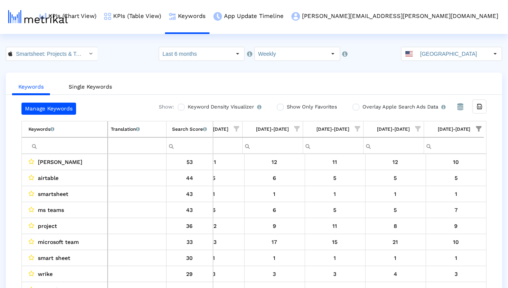
click at [89, 149] on input "Filter cell" at bounding box center [67, 145] width 79 height 13
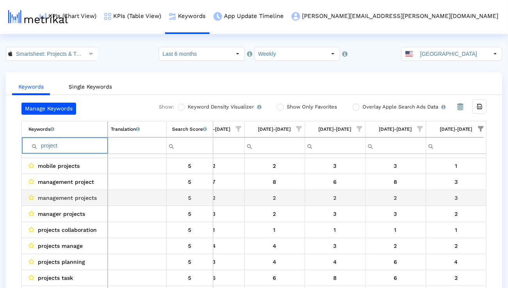
scroll to position [131, 1239]
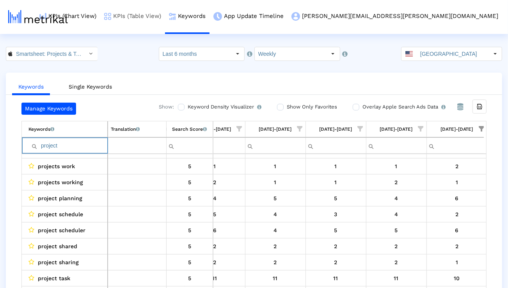
paste input "management app"
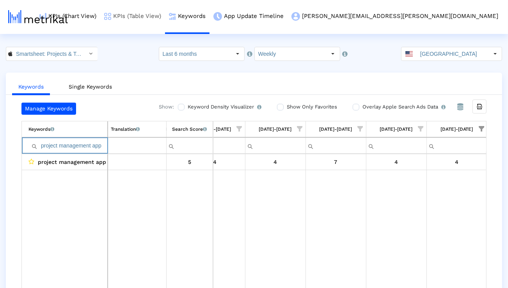
paste input "organizer"
paste input "management tools"
paste input "manage team"
type input "manage teams"
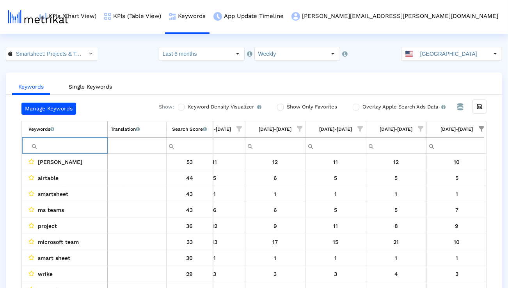
click at [479, 130] on span "Show filter options for column '08/10/25-08/16/25'" at bounding box center [481, 128] width 5 height 5
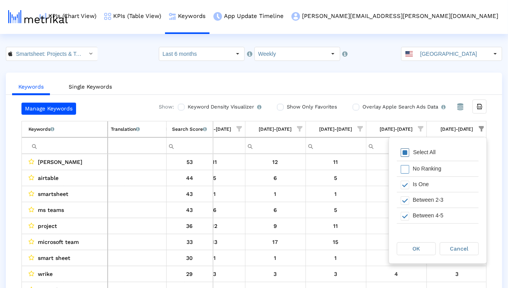
click at [445, 153] on div "Select All" at bounding box center [438, 153] width 82 height 16
click at [416, 249] on span "OK" at bounding box center [416, 249] width 7 height 6
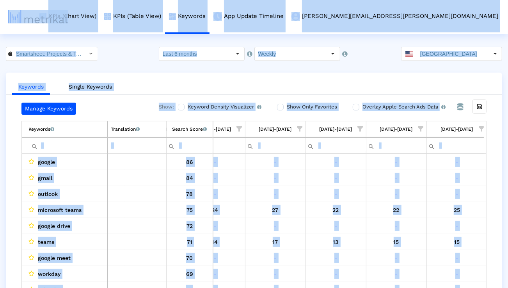
click at [94, 143] on input "Filter cell" at bounding box center [67, 145] width 79 height 13
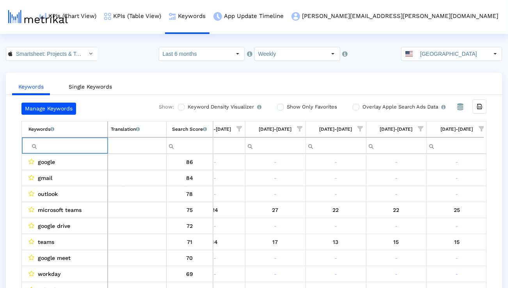
paste input "program management"
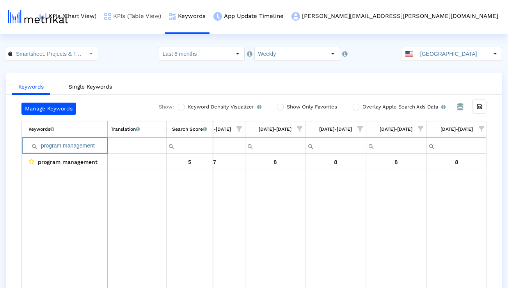
paste input "jec"
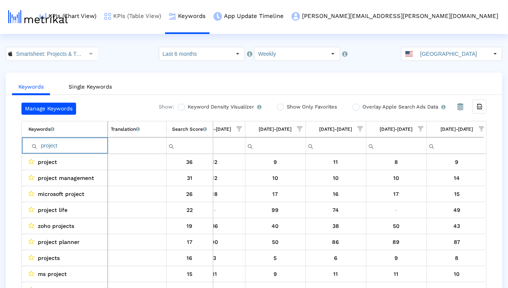
paste input "management"
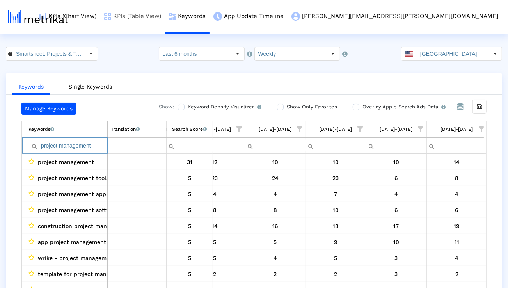
paste input "microsoft projec"
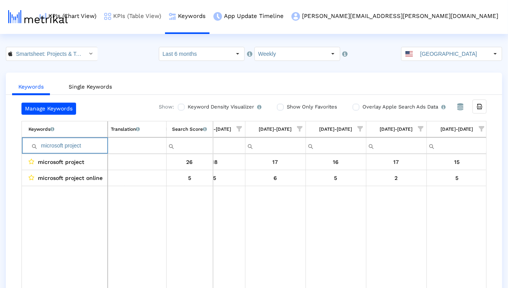
paste input "project manager"
paste input "manage projects"
paste input "project management app"
paste input "organizer"
paste input "planning"
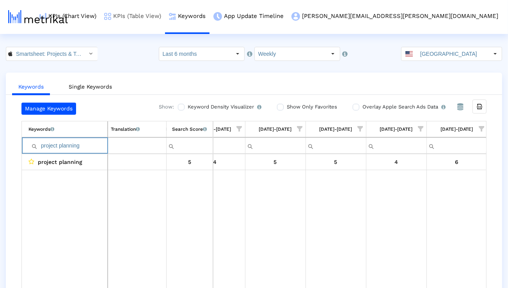
paste input "task"
paste input "create projects"
paste input "team"
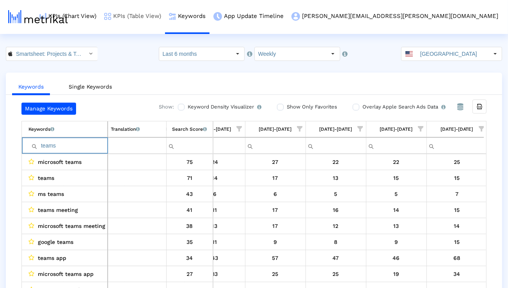
paste input "rello"
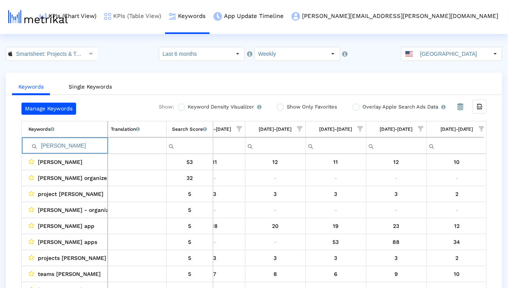
paste input "ms teams"
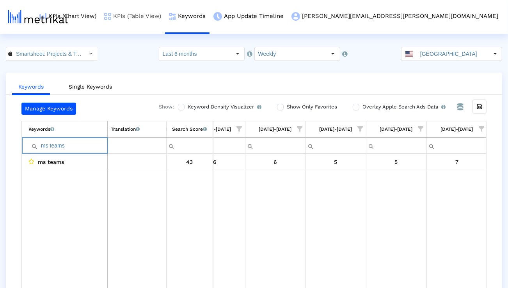
paste input "airtable"
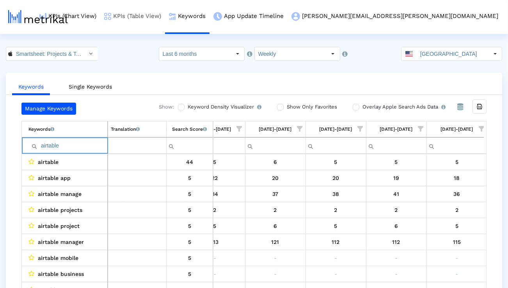
paste input "teamwork"
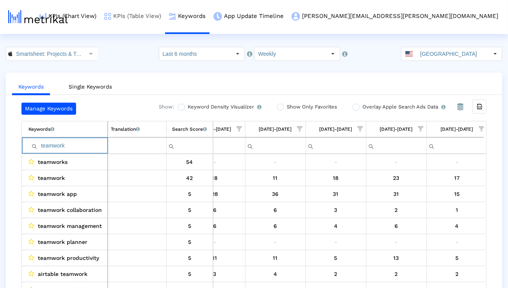
paste input "workflow"
paste input "project management tools"
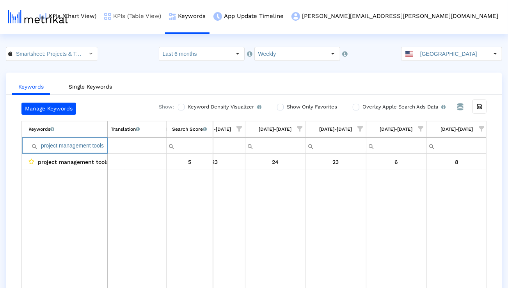
scroll to position [0, 0]
paste input "manage team"
paste input "plan project"
paste input "automate workflows"
type input "automate workflows"
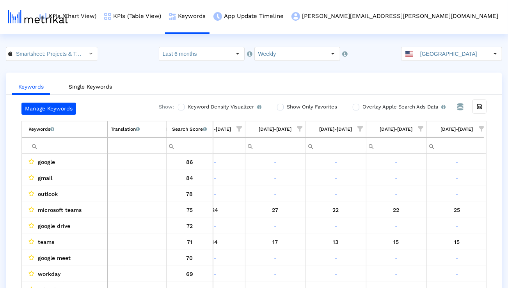
click at [484, 126] on div "Keywords List of keywords that are currently being tracked in Mobile Action. Tr…" at bounding box center [253, 137] width 465 height 33
click at [480, 130] on span "Show filter options for column '08/10/25-08/16/25'" at bounding box center [481, 128] width 5 height 5
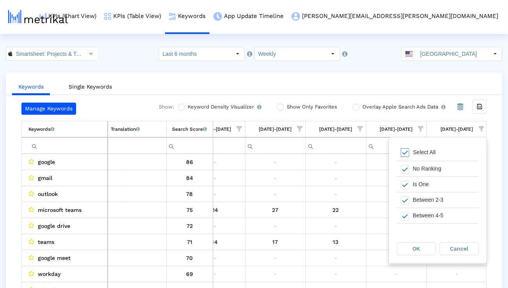
click at [420, 158] on div "Select All" at bounding box center [438, 153] width 82 height 16
click at [419, 182] on div "Is One" at bounding box center [444, 184] width 70 height 15
click at [419, 202] on div "Between 2-3" at bounding box center [444, 199] width 70 height 15
click at [419, 211] on div "Between 4-5" at bounding box center [444, 215] width 70 height 15
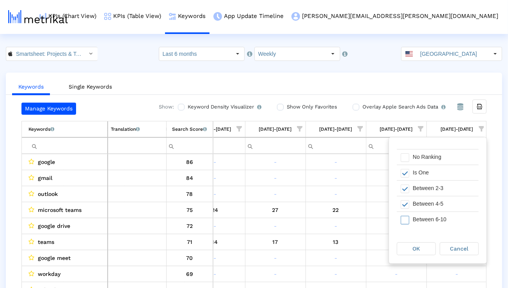
click at [419, 215] on div "Between 6-10" at bounding box center [444, 219] width 70 height 15
click at [419, 245] on div "OK" at bounding box center [416, 249] width 38 height 12
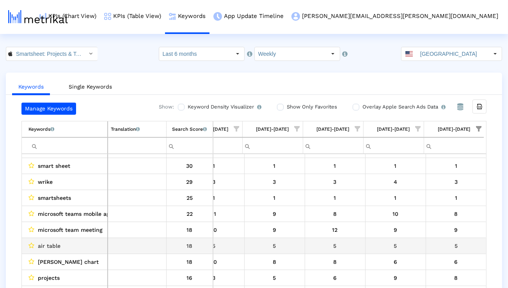
scroll to position [97, 1242]
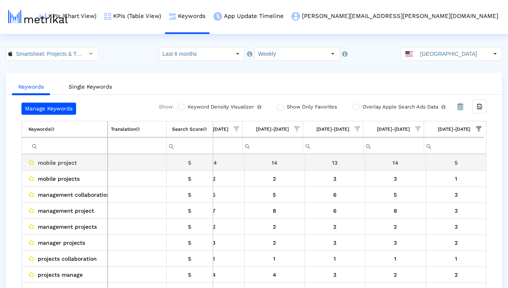
click at [52, 166] on span "mobile project" at bounding box center [57, 163] width 39 height 10
copy span "mobile project"
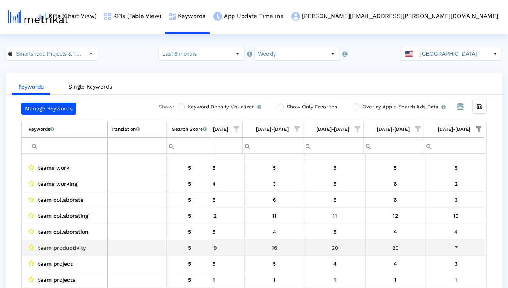
click at [81, 243] on span "team productivity" at bounding box center [62, 248] width 48 height 10
click at [81, 244] on span "team productivity" at bounding box center [62, 248] width 48 height 10
copy span "team productivity"
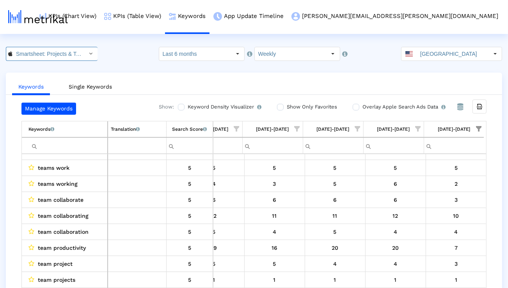
click at [85, 50] on div "Select" at bounding box center [91, 54] width 12 height 12
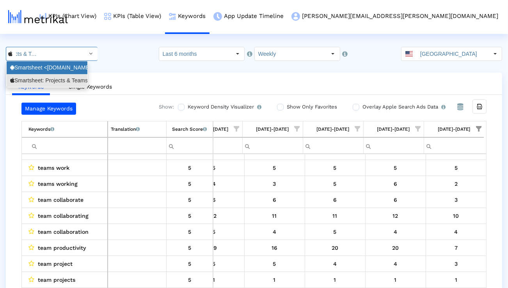
click at [62, 71] on div "Smartsheet <com.smartsheet.android>" at bounding box center [47, 67] width 74 height 7
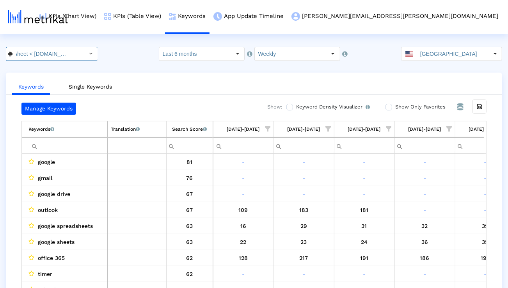
scroll to position [0, 1241]
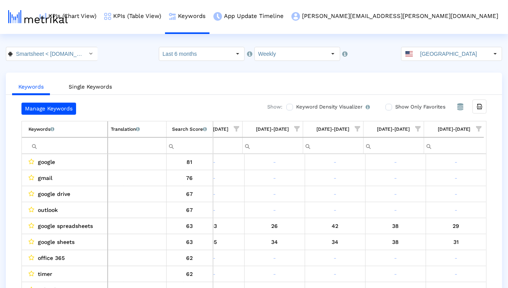
click at [80, 148] on input "Filter cell" at bounding box center [67, 145] width 79 height 13
paste input "program management"
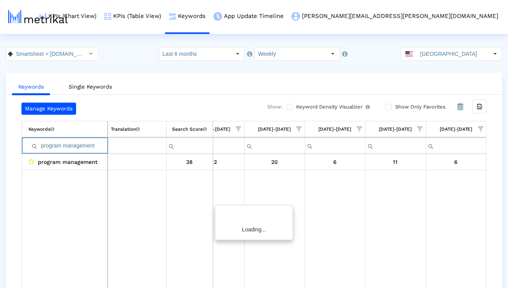
scroll to position [0, 1239]
paste input "automate process"
paste input "business"
paste input "project"
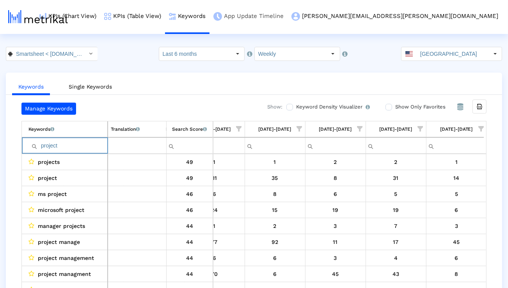
paste input "management"
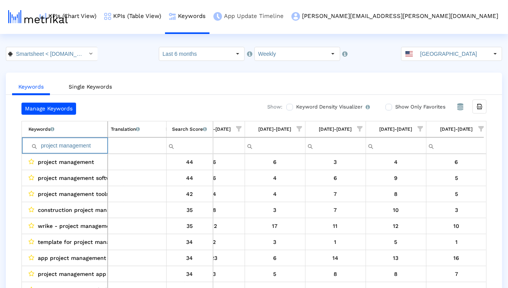
paste input "microsoft projec"
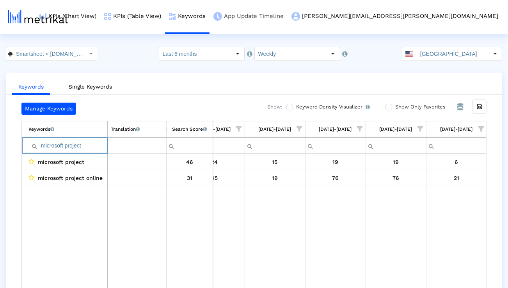
paste input "project manager"
paste input "manage projects"
paste input "project management app"
paste input "organizer"
paste input "planning"
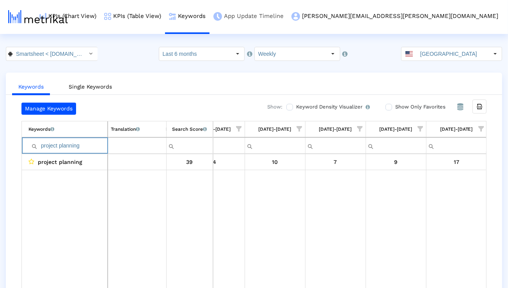
paste input "task"
paste input "track projects"
paste input "eam"
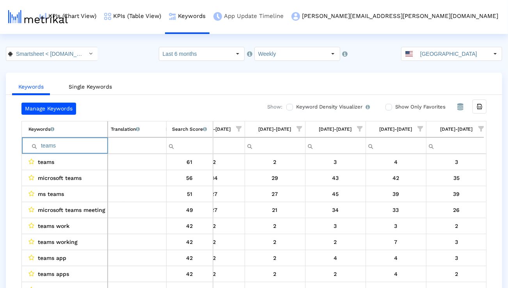
paste input "rello"
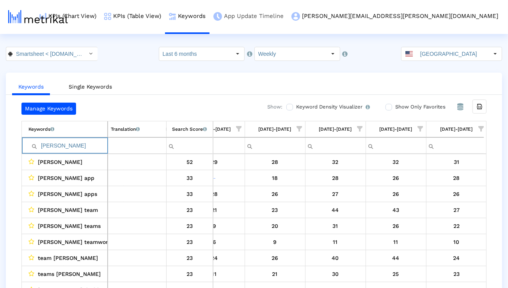
paste input "monday com"
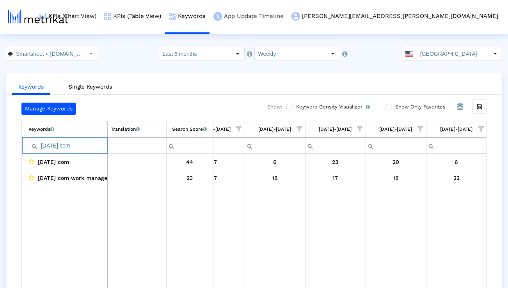
paste input "project dashboard"
paste input "airtable"
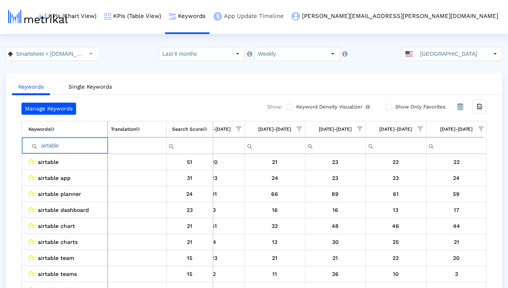
paste input "teamwork"
paste input "workflow"
paste input "project management tools"
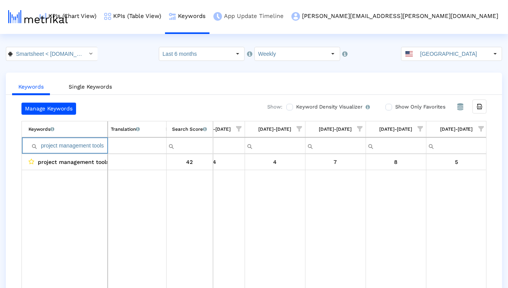
paste input "manage team"
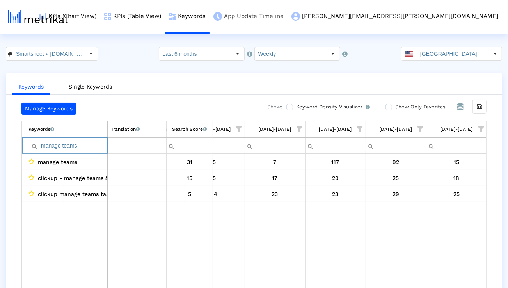
paste input "plan project"
paste input "automate workflows"
type input "automate workflows"
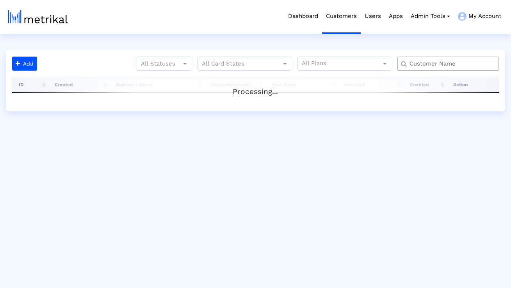
click at [423, 60] on input "text" at bounding box center [450, 64] width 92 height 8
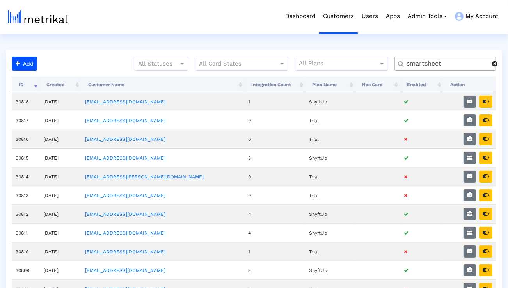
type input "smartsheet"
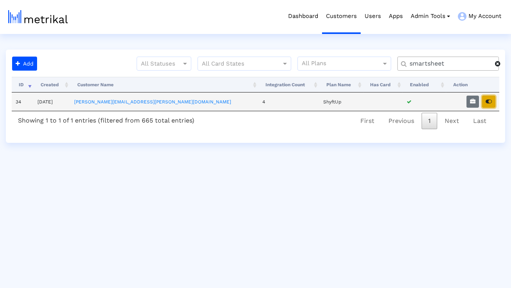
click at [490, 103] on icon "button" at bounding box center [489, 101] width 6 height 5
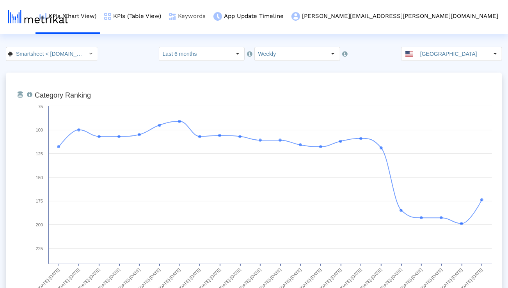
click at [210, 18] on link "Keywords" at bounding box center [187, 16] width 44 height 32
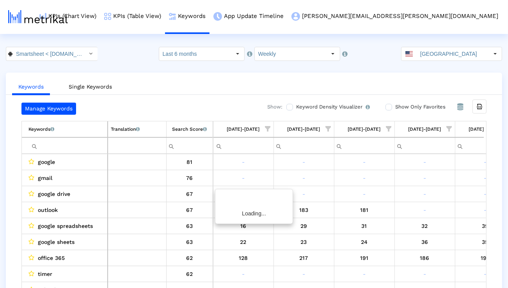
scroll to position [0, 1241]
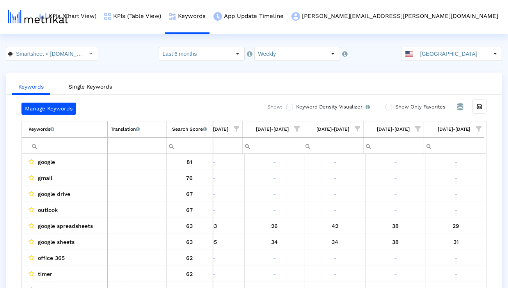
click at [89, 145] on input "Filter cell" at bounding box center [67, 145] width 79 height 13
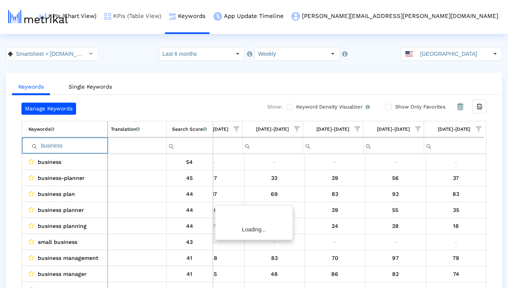
type input "business"
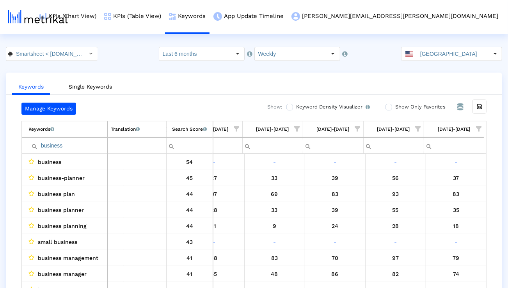
click at [480, 132] on span "Show filter options for column '08/10/25-08/16/25'" at bounding box center [478, 128] width 5 height 5
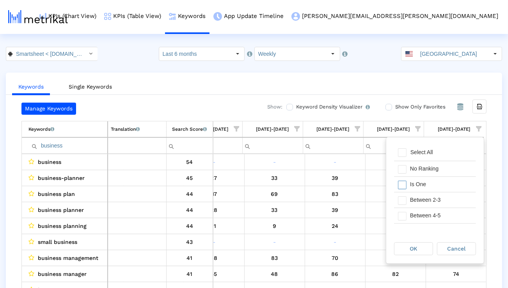
click at [448, 188] on div "Is One" at bounding box center [441, 184] width 70 height 15
click at [448, 200] on div "Between 2-3" at bounding box center [441, 199] width 70 height 15
click at [448, 215] on div "Between 4-5" at bounding box center [441, 215] width 70 height 15
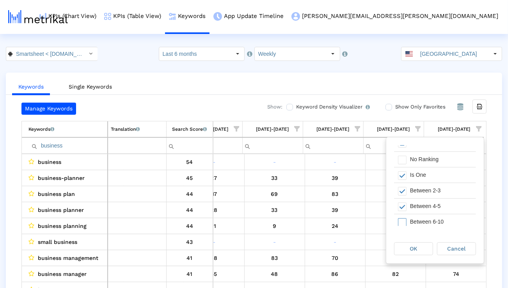
click at [448, 215] on div "Between 6-10" at bounding box center [441, 221] width 70 height 15
click at [425, 256] on div "OK Cancel" at bounding box center [435, 249] width 98 height 30
click at [425, 255] on div "OK" at bounding box center [413, 248] width 39 height 13
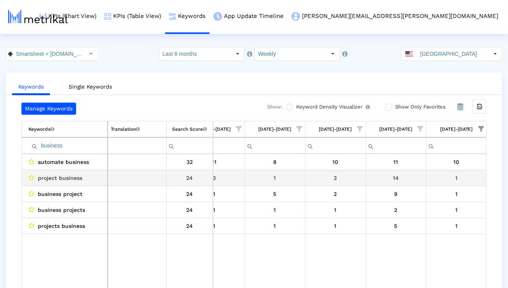
click at [70, 181] on span "project business" at bounding box center [60, 178] width 44 height 10
copy span "project business"
